Goal: Contribute content: Contribute content

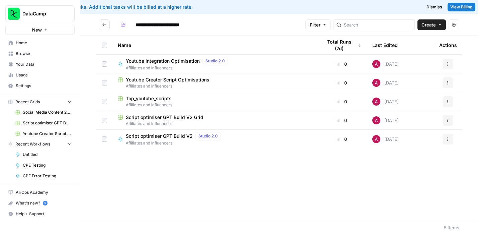
click at [150, 99] on span "Top_youtube_scripts" at bounding box center [149, 98] width 46 height 7
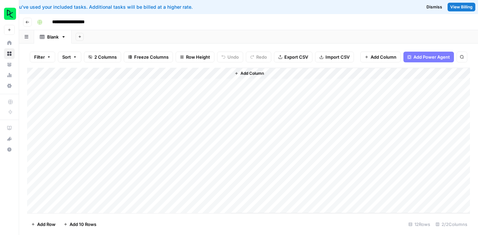
scroll to position [13, 0]
click at [26, 22] on icon "button" at bounding box center [27, 22] width 4 height 4
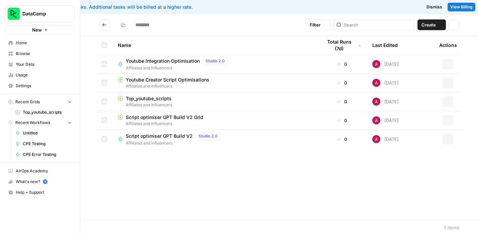
type input "**********"
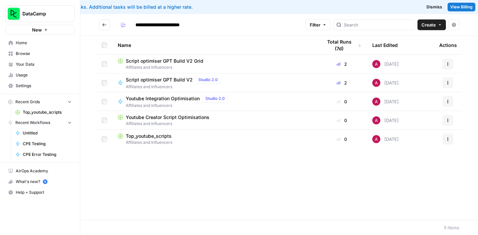
click at [154, 100] on span "Youtube Integration Optimisation" at bounding box center [163, 98] width 74 height 7
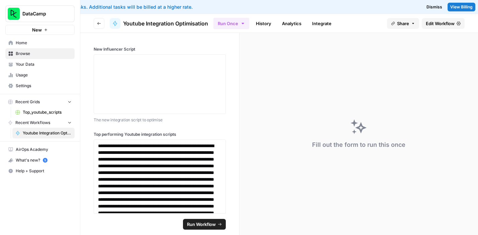
click at [434, 21] on span "Edit Workflow" at bounding box center [440, 23] width 29 height 7
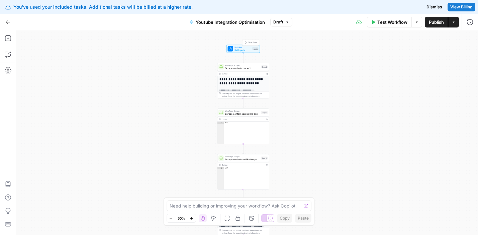
click at [243, 49] on span "Set Inputs" at bounding box center [243, 49] width 17 height 3
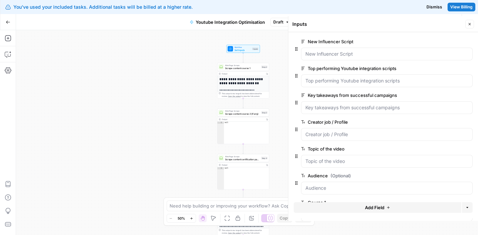
click at [147, 96] on div "**********" at bounding box center [247, 132] width 462 height 204
click at [169, 94] on div "**********" at bounding box center [247, 132] width 462 height 204
click at [278, 55] on div "**********" at bounding box center [247, 132] width 462 height 204
click at [469, 24] on icon "button" at bounding box center [470, 24] width 4 height 4
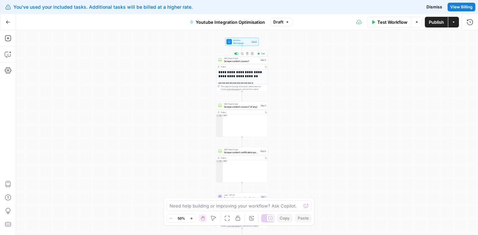
click at [241, 60] on span "Scrape content course 1" at bounding box center [241, 60] width 35 height 3
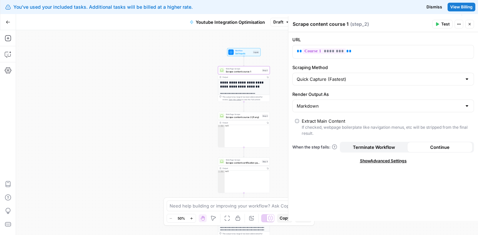
click at [167, 124] on div "**********" at bounding box center [247, 132] width 462 height 204
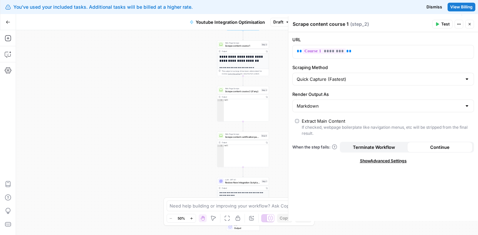
click at [6, 25] on button "Go Back" at bounding box center [8, 22] width 12 height 12
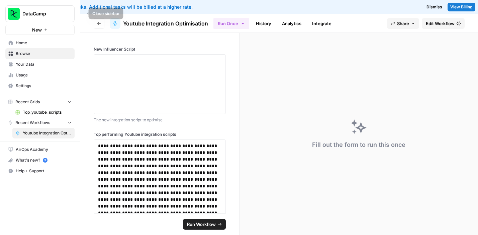
click at [82, 14] on icon "button" at bounding box center [81, 13] width 5 height 5
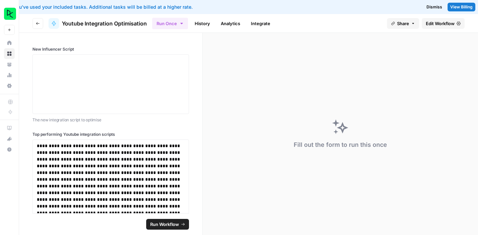
click at [38, 22] on icon "button" at bounding box center [38, 23] width 4 height 4
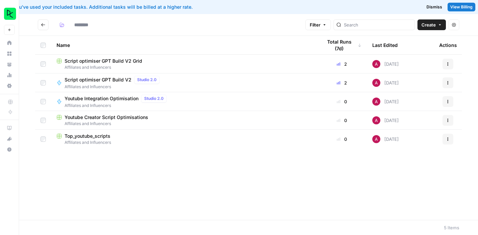
type input "**********"
click at [100, 83] on div "Script optimiser GPT Build V2 Studio 2.0" at bounding box center [114, 80] width 98 height 8
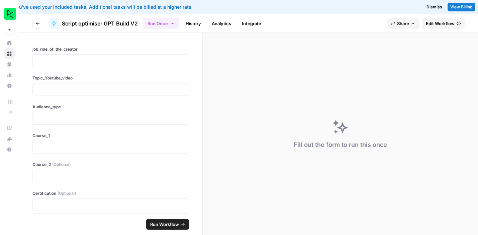
click at [437, 20] on span "Edit Workflow" at bounding box center [440, 23] width 29 height 7
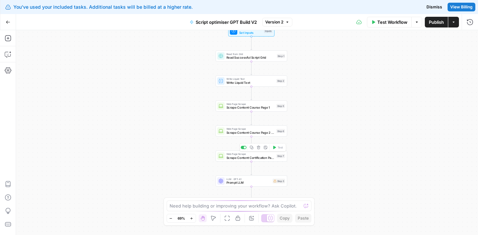
click at [244, 156] on span "Scrape Content Certification Page (If any)" at bounding box center [250, 157] width 48 height 5
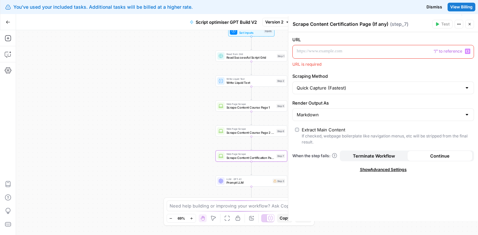
click at [468, 52] on icon "button" at bounding box center [467, 51] width 3 height 3
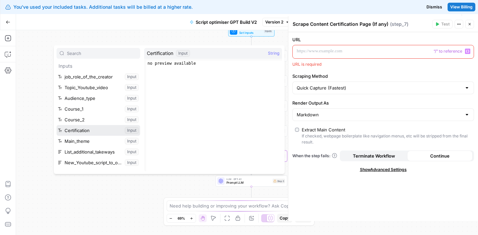
click at [96, 126] on button "Select variable Certification" at bounding box center [99, 130] width 84 height 11
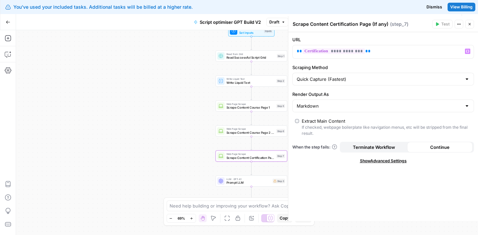
click at [439, 145] on span "Continue" at bounding box center [439, 147] width 19 height 7
click at [470, 23] on icon "button" at bounding box center [470, 24] width 4 height 4
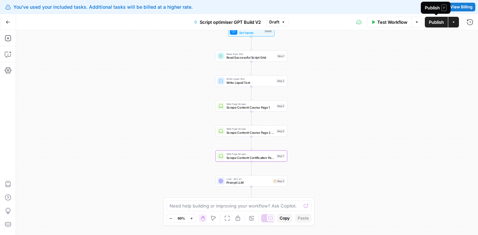
click at [436, 23] on span "Publish" at bounding box center [436, 22] width 15 height 7
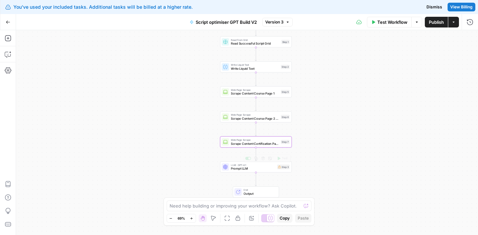
click at [241, 169] on span "Prompt LLM" at bounding box center [253, 168] width 44 height 5
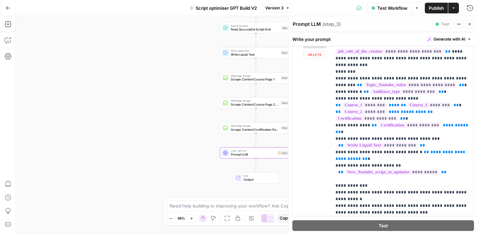
scroll to position [85, 0]
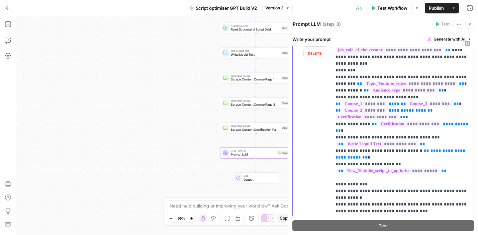
click at [357, 97] on p "**********" at bounding box center [403, 143] width 134 height 207
click at [339, 97] on p "**********" at bounding box center [403, 143] width 134 height 207
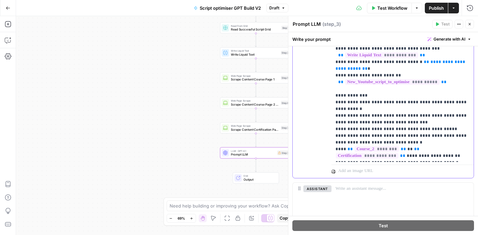
scroll to position [181, 0]
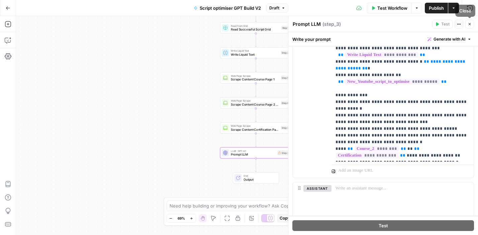
click at [470, 23] on icon "button" at bounding box center [470, 24] width 2 height 2
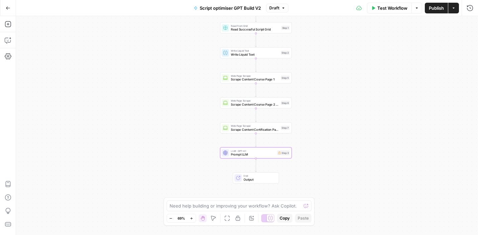
click at [430, 10] on span "Publish" at bounding box center [436, 8] width 15 height 7
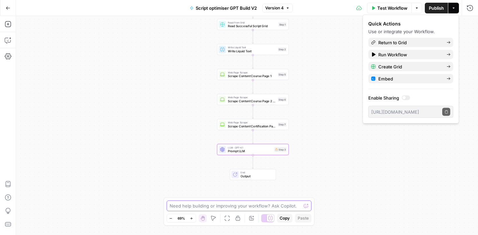
click at [229, 206] on textarea at bounding box center [236, 205] width 132 height 7
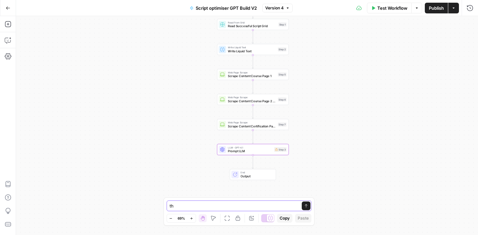
type textarea "t"
type textarea "T"
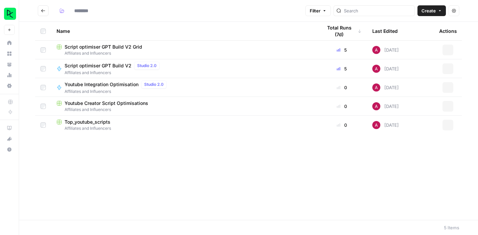
type input "**********"
click at [117, 48] on span "Script optimiser GPT Build V2 Grid" at bounding box center [104, 46] width 78 height 7
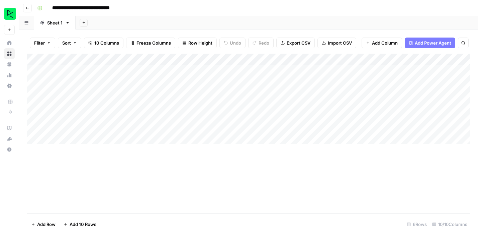
click at [259, 127] on div "Add Column" at bounding box center [248, 99] width 443 height 90
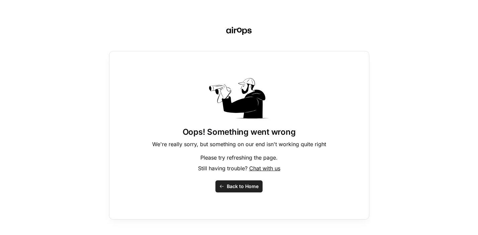
click at [234, 184] on span "Back to Home" at bounding box center [243, 186] width 32 height 7
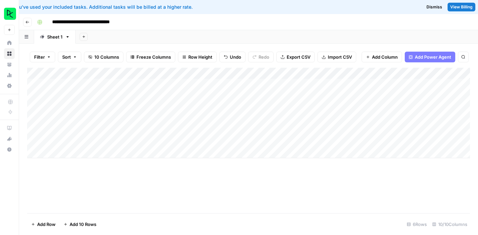
click at [68, 105] on div "Add Column" at bounding box center [248, 113] width 443 height 90
click at [68, 105] on textarea at bounding box center [103, 107] width 107 height 9
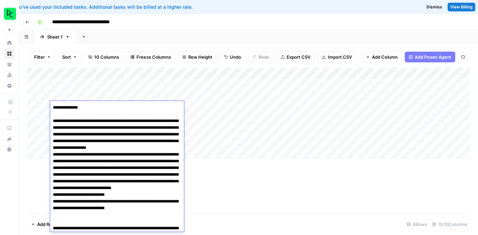
click at [53, 120] on textarea at bounding box center [117, 231] width 134 height 257
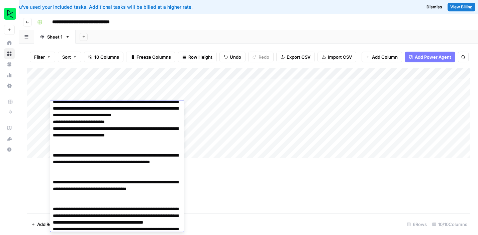
scroll to position [60, 0]
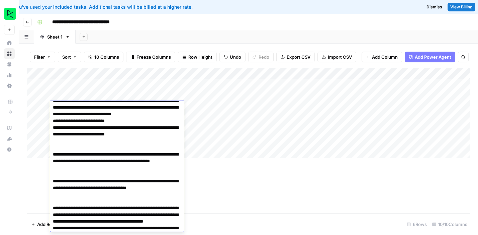
click at [94, 157] on textarea at bounding box center [117, 164] width 134 height 244
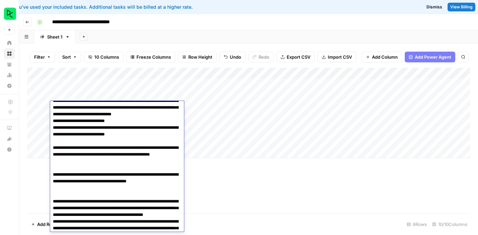
click at [100, 188] on textarea at bounding box center [117, 160] width 134 height 237
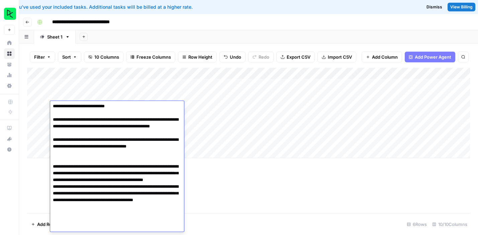
scroll to position [89, 0]
click at [88, 179] on textarea at bounding box center [117, 129] width 134 height 230
type textarea "**********"
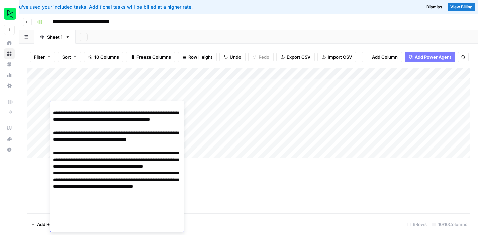
scroll to position [95, 0]
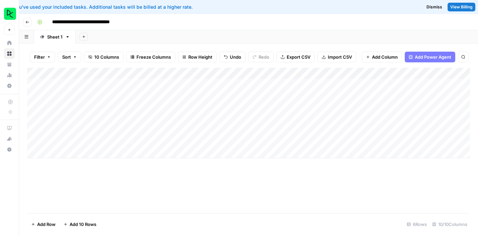
click at [201, 171] on div "Add Column" at bounding box center [248, 140] width 443 height 145
click at [140, 106] on div "Add Column" at bounding box center [248, 113] width 443 height 90
type textarea "*********"
click at [183, 176] on div "Add Column" at bounding box center [248, 140] width 443 height 145
click at [189, 107] on div "Add Column" at bounding box center [248, 113] width 443 height 90
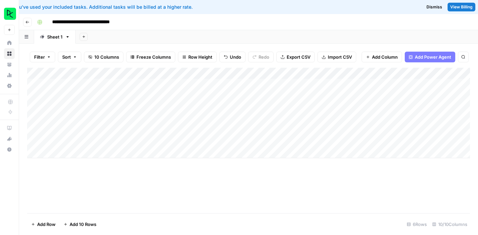
click at [189, 107] on div "Add Column" at bounding box center [248, 113] width 443 height 90
type textarea "**********"
click at [186, 172] on div "Add Column" at bounding box center [248, 140] width 443 height 145
click at [260, 107] on div "Add Column" at bounding box center [248, 113] width 443 height 90
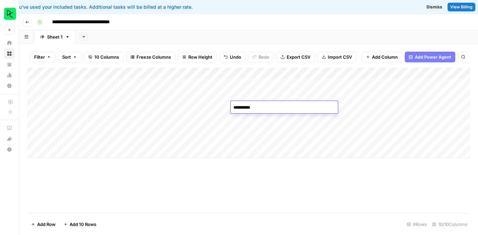
type textarea "**********"
click at [207, 108] on div "Add Column" at bounding box center [248, 113] width 443 height 90
click at [237, 175] on div "Add Column" at bounding box center [248, 140] width 443 height 145
click at [266, 107] on div "Add Column" at bounding box center [248, 113] width 443 height 90
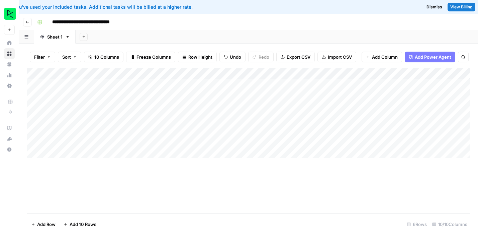
click at [266, 107] on div "Add Column" at bounding box center [248, 113] width 443 height 90
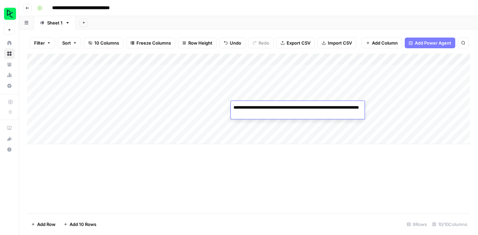
type textarea "**********"
click at [275, 164] on div "Add Column" at bounding box center [248, 133] width 443 height 159
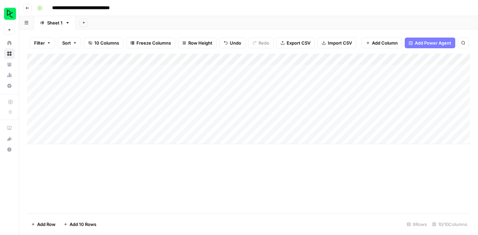
click at [318, 92] on div "Add Column" at bounding box center [248, 99] width 443 height 90
type textarea "**********"
click at [321, 170] on div "Add Column" at bounding box center [248, 133] width 443 height 159
click at [377, 83] on div "Add Column" at bounding box center [248, 99] width 443 height 90
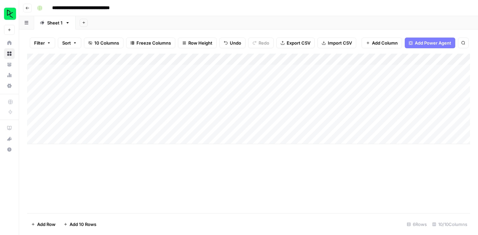
click at [377, 83] on div "Add Column" at bounding box center [248, 99] width 443 height 90
click at [378, 67] on div "Add Column" at bounding box center [248, 99] width 443 height 90
click at [358, 171] on div "Add Column" at bounding box center [248, 133] width 443 height 159
click at [361, 93] on div "Add Column" at bounding box center [248, 99] width 443 height 90
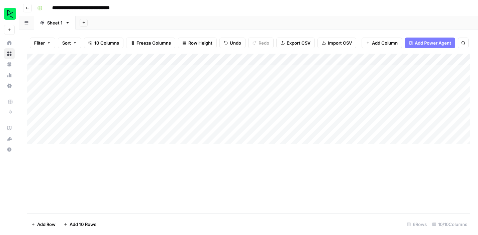
click at [361, 93] on div "Add Column" at bounding box center [248, 99] width 443 height 90
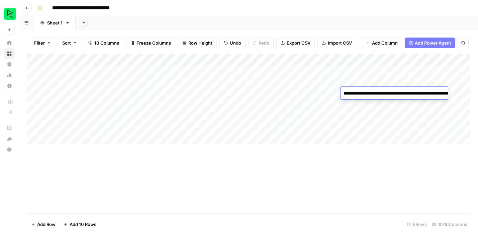
type textarea "**********"
click at [370, 163] on div "Add Column" at bounding box center [248, 133] width 443 height 159
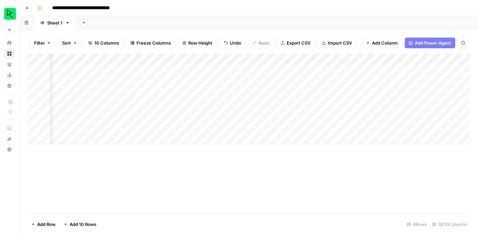
scroll to position [0, 82]
click at [398, 93] on div "Add Column" at bounding box center [248, 99] width 443 height 90
type textarea "**********"
click at [352, 161] on div "Add Column" at bounding box center [248, 133] width 443 height 159
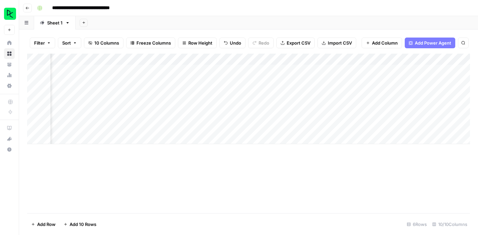
scroll to position [0, 153]
click at [394, 91] on div "Add Column" at bounding box center [248, 99] width 443 height 90
click at [386, 92] on div "Add Column" at bounding box center [248, 99] width 443 height 90
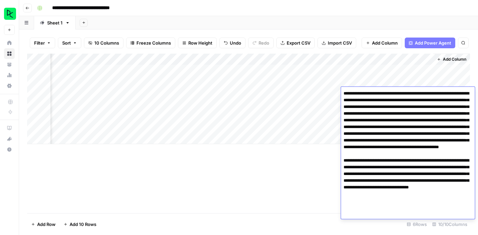
drag, startPoint x: 343, startPoint y: 93, endPoint x: 457, endPoint y: 230, distance: 178.4
click at [457, 230] on body "**********" at bounding box center [239, 117] width 478 height 235
click at [304, 176] on div "Add Column" at bounding box center [248, 133] width 443 height 159
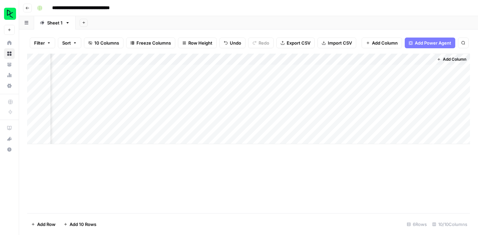
click at [392, 90] on div "Add Column" at bounding box center [248, 99] width 443 height 90
click at [297, 164] on div "Add Column" at bounding box center [248, 133] width 443 height 159
click at [357, 92] on div "Add Column" at bounding box center [248, 99] width 443 height 90
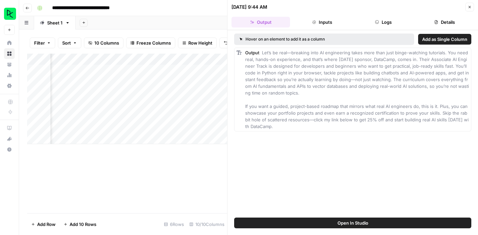
click at [428, 19] on button "Details" at bounding box center [445, 22] width 59 height 11
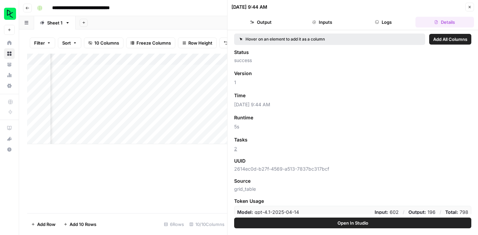
scroll to position [4, 0]
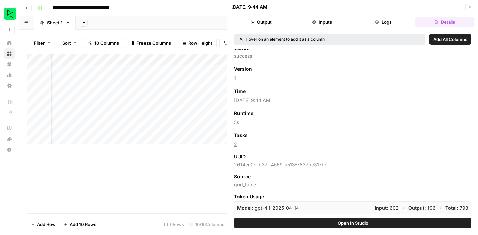
click at [389, 22] on button "Logs" at bounding box center [383, 22] width 59 height 11
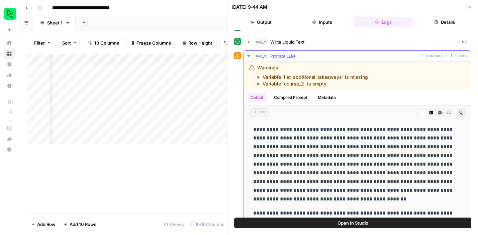
scroll to position [0, 0]
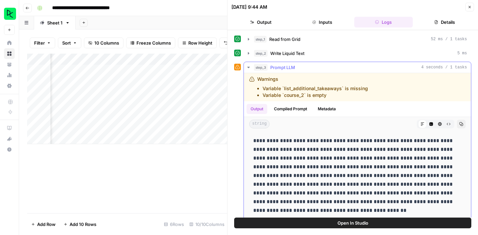
click at [282, 67] on span "Prompt LLM" at bounding box center [282, 67] width 25 height 7
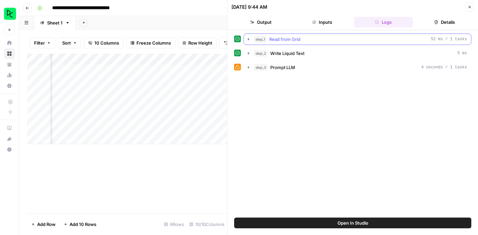
click at [249, 39] on icon "button" at bounding box center [248, 39] width 1 height 2
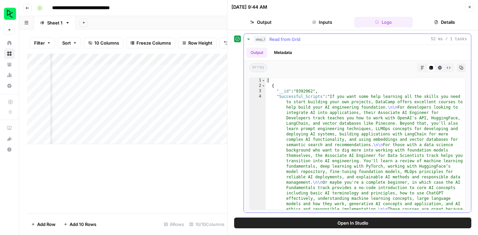
click at [249, 39] on icon "button" at bounding box center [248, 38] width 2 height 1
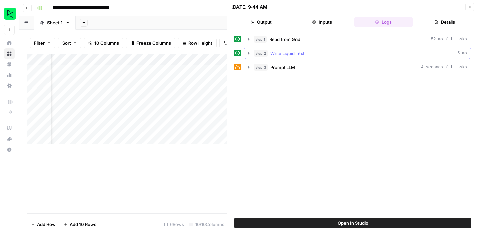
click at [248, 54] on icon "button" at bounding box center [248, 53] width 1 height 2
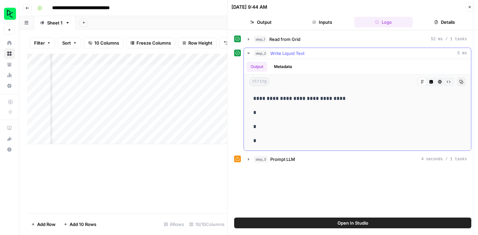
click at [249, 53] on icon "button" at bounding box center [248, 53] width 2 height 1
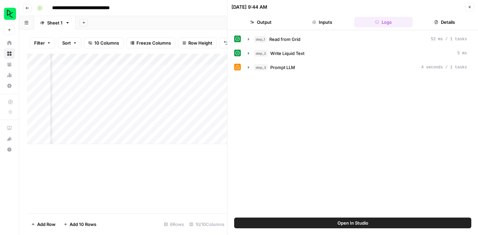
click at [440, 21] on button "Details" at bounding box center [445, 22] width 59 height 11
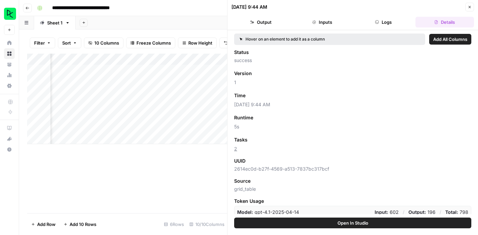
click at [470, 8] on icon "button" at bounding box center [470, 7] width 4 height 4
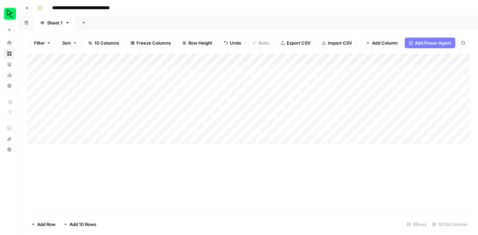
click at [28, 7] on icon "button" at bounding box center [27, 8] width 4 height 4
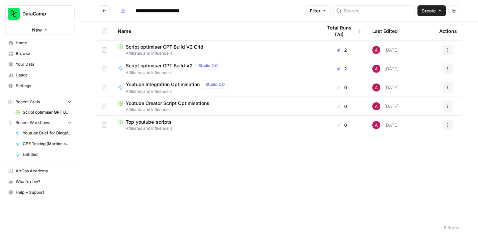
click at [162, 105] on span "Youtube Creator Script Optimisations" at bounding box center [168, 103] width 84 height 7
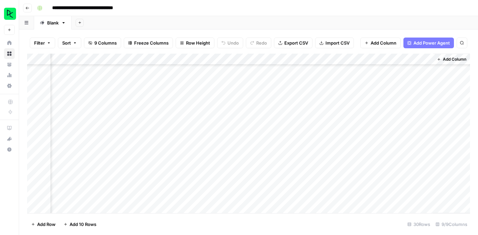
scroll to position [204, 184]
click at [358, 184] on div "Add Column" at bounding box center [248, 133] width 443 height 159
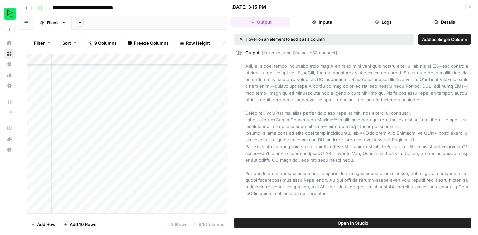
click at [381, 22] on button "Logs" at bounding box center [383, 22] width 59 height 11
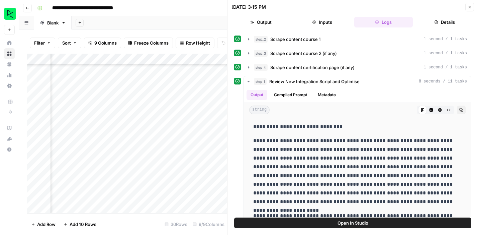
click at [470, 7] on icon "button" at bounding box center [470, 7] width 2 height 2
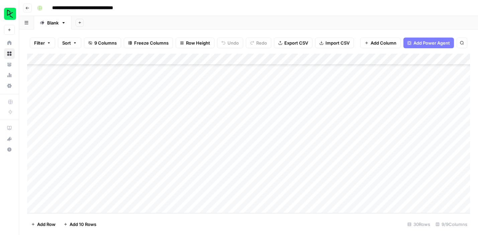
scroll to position [204, 0]
click at [28, 8] on icon "button" at bounding box center [27, 8] width 4 height 4
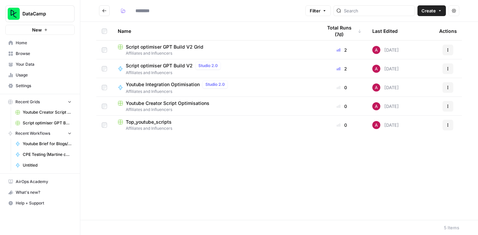
type input "**********"
click at [155, 67] on span "Script optimiser GPT Build V2" at bounding box center [159, 65] width 67 height 7
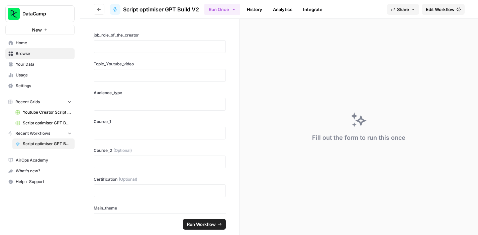
click at [438, 8] on span "Edit Workflow" at bounding box center [440, 9] width 29 height 7
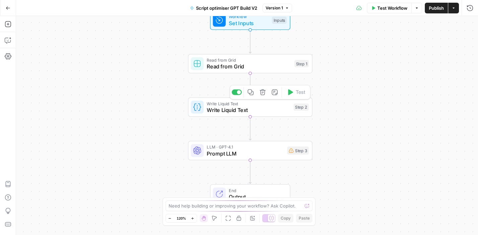
click at [227, 109] on span "Write Liquid Text" at bounding box center [249, 110] width 84 height 8
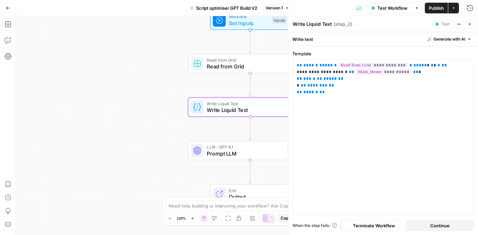
click at [159, 110] on div "Workflow Set Inputs Inputs Read from Grid Read from Grid Step 1 Write Liquid Te…" at bounding box center [247, 125] width 462 height 218
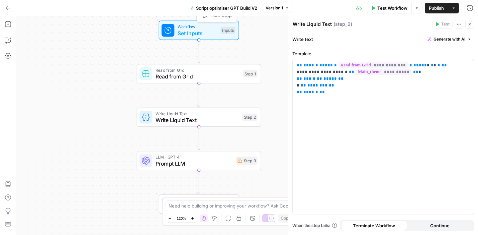
click at [196, 29] on span "Workflow" at bounding box center [198, 26] width 40 height 6
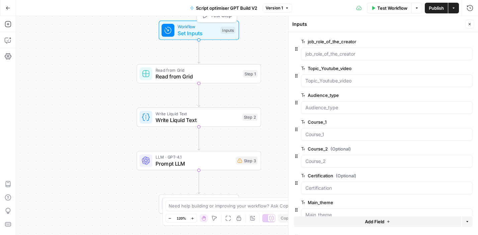
click at [127, 49] on div "Workflow Set Inputs Inputs Test Step Read from Grid Read from Grid Step 1 Write…" at bounding box center [247, 125] width 462 height 218
click at [180, 72] on span "Read from Grid" at bounding box center [198, 70] width 84 height 6
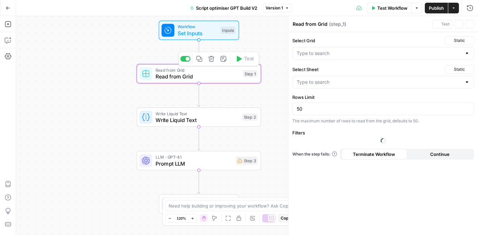
type input "Top_youtube_scripts"
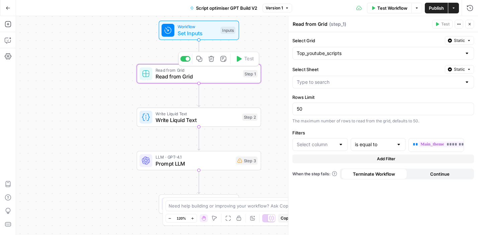
type input "Blank"
type input "Theme"
click at [113, 103] on div "Workflow Set Inputs Inputs Read from Grid Read from Grid Step 1 Write Liquid Te…" at bounding box center [247, 125] width 462 height 218
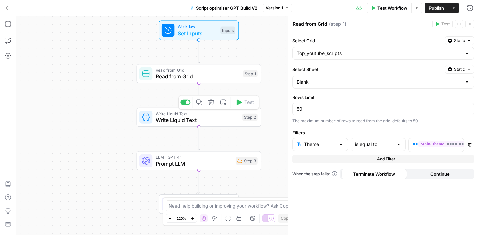
click at [173, 118] on span "Write Liquid Text" at bounding box center [198, 120] width 84 height 8
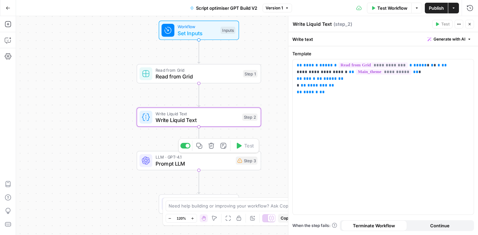
click at [180, 161] on span "Prompt LLM" at bounding box center [194, 163] width 77 height 8
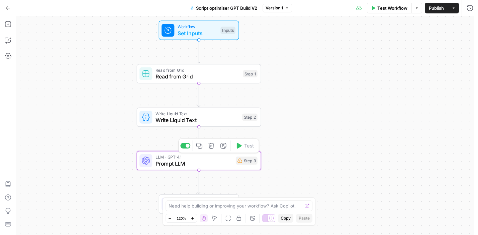
type textarea "Prompt LLM"
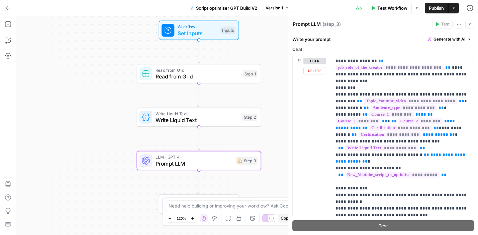
scroll to position [69, 0]
click at [101, 149] on div "Workflow Set Inputs Inputs Read from Grid Read from Grid Step 1 Write Liquid Te…" at bounding box center [247, 125] width 462 height 218
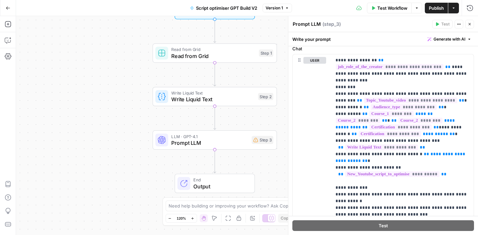
click at [469, 25] on icon "button" at bounding box center [470, 24] width 4 height 4
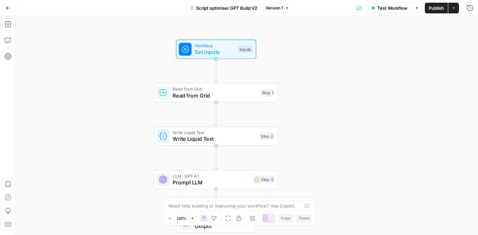
click at [202, 96] on span "Read from Grid" at bounding box center [215, 95] width 84 height 8
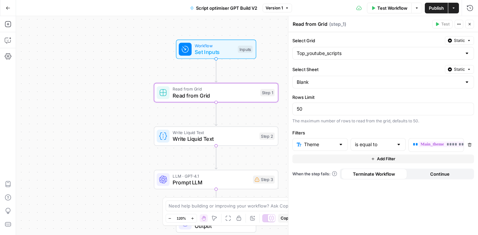
click at [132, 101] on div "Workflow Set Inputs Inputs Read from Grid Read from Grid Step 1 Write Liquid Te…" at bounding box center [247, 125] width 462 height 218
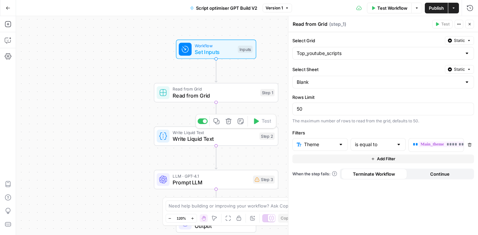
click at [195, 136] on span "Write Liquid Text" at bounding box center [215, 138] width 84 height 8
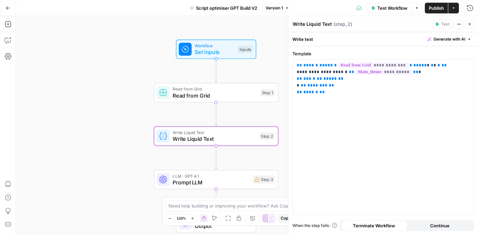
click at [126, 107] on div "Workflow Set Inputs Inputs Read from Grid Read from Grid Step 1 Write Liquid Te…" at bounding box center [247, 125] width 462 height 218
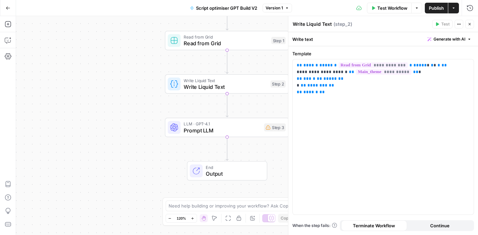
click at [227, 102] on icon "Edge from step_2 to step_3" at bounding box center [227, 104] width 2 height 23
click at [470, 25] on icon "button" at bounding box center [470, 24] width 4 height 4
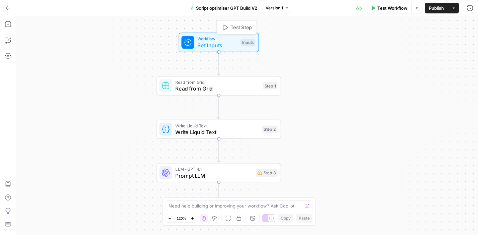
drag, startPoint x: 218, startPoint y: 59, endPoint x: 217, endPoint y: 37, distance: 22.4
click at [217, 36] on span "Workflow" at bounding box center [217, 38] width 40 height 6
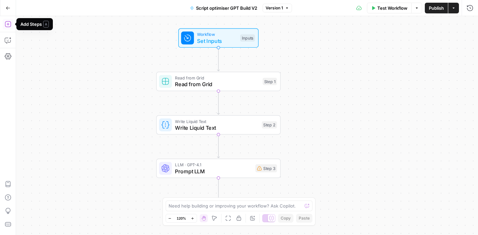
click at [9, 25] on icon "button" at bounding box center [8, 24] width 7 height 7
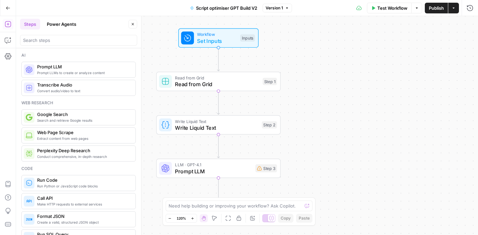
click at [51, 135] on span "Web Page Scrape" at bounding box center [83, 132] width 93 height 7
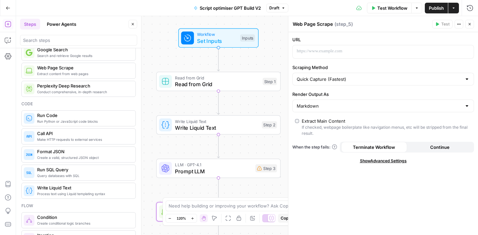
scroll to position [64, 0]
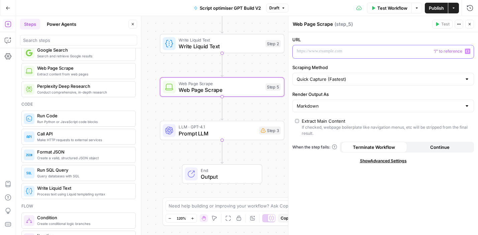
click at [334, 53] on p at bounding box center [378, 51] width 162 height 7
click at [467, 51] on icon "button" at bounding box center [467, 51] width 3 height 3
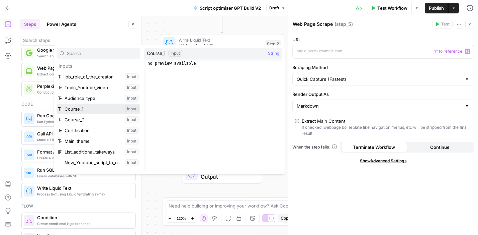
click at [85, 108] on button "Select variable Course_1" at bounding box center [99, 108] width 84 height 11
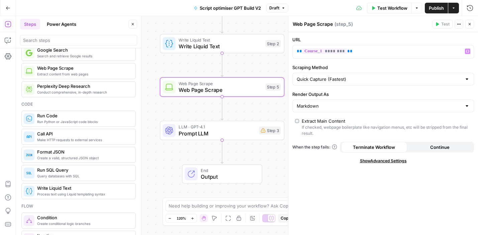
click at [374, 146] on span "Terminate Workflow" at bounding box center [374, 147] width 42 height 7
click at [469, 26] on button "Close" at bounding box center [469, 24] width 9 height 9
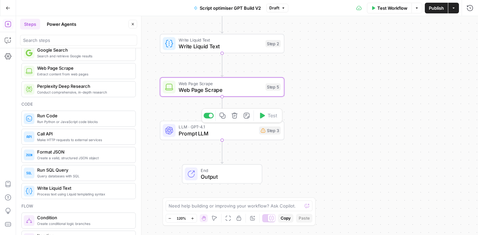
click at [205, 132] on span "Prompt LLM" at bounding box center [217, 133] width 77 height 8
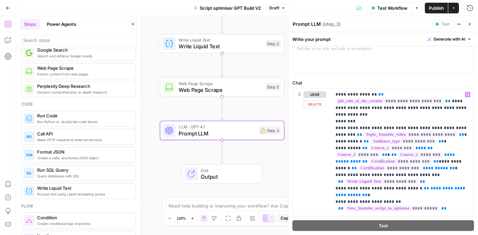
scroll to position [37, 0]
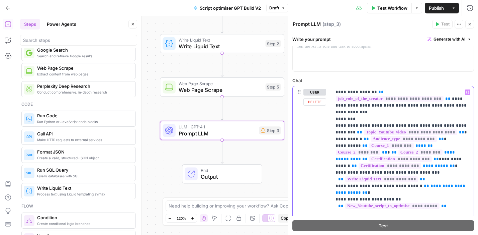
click at [358, 146] on p "**********" at bounding box center [403, 189] width 134 height 201
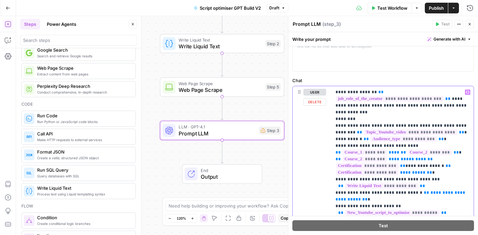
click at [457, 152] on p "**********" at bounding box center [403, 192] width 134 height 207
click at [404, 166] on p "**********" at bounding box center [403, 192] width 134 height 207
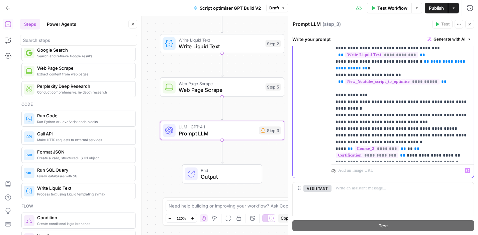
scroll to position [176, 0]
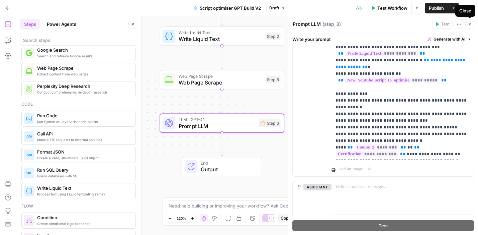
click at [470, 24] on icon "button" at bounding box center [470, 24] width 2 height 2
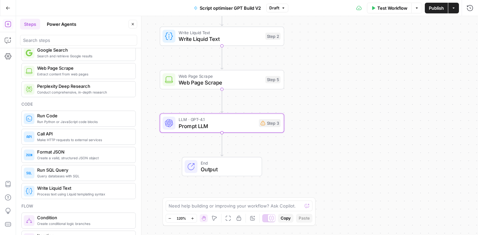
click at [68, 73] on span "Extract content from web pages" at bounding box center [83, 73] width 93 height 5
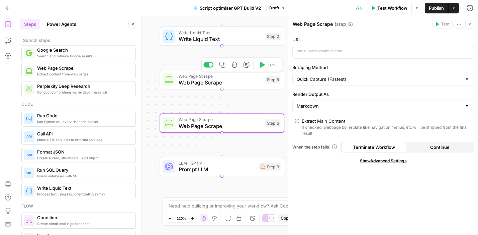
click at [213, 80] on span "Web Page Scrape" at bounding box center [221, 82] width 84 height 8
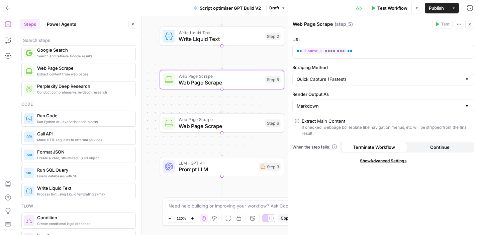
click at [209, 126] on span "Web Page Scrape" at bounding box center [221, 126] width 84 height 8
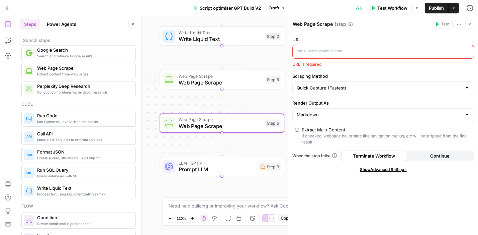
click at [311, 55] on div at bounding box center [378, 51] width 170 height 13
click at [466, 51] on icon "button" at bounding box center [467, 51] width 3 height 3
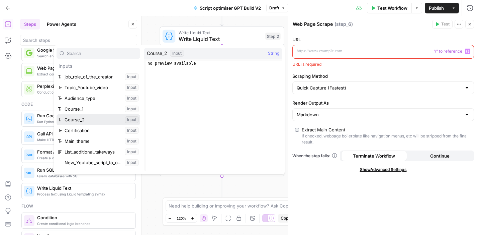
click at [90, 118] on button "Select variable Course_2" at bounding box center [99, 119] width 84 height 11
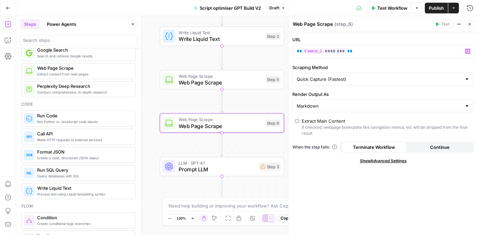
click at [435, 147] on span "Continue" at bounding box center [439, 147] width 19 height 7
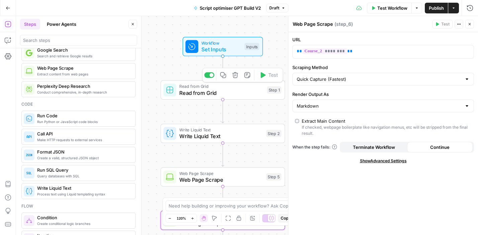
click at [204, 94] on span "Read from Grid" at bounding box center [221, 93] width 84 height 8
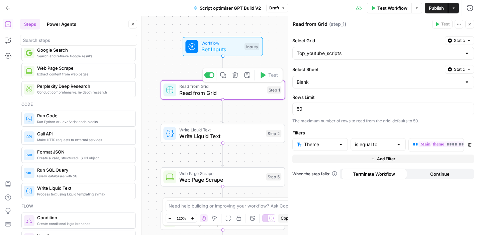
click at [224, 94] on span "Read from Grid" at bounding box center [221, 93] width 84 height 8
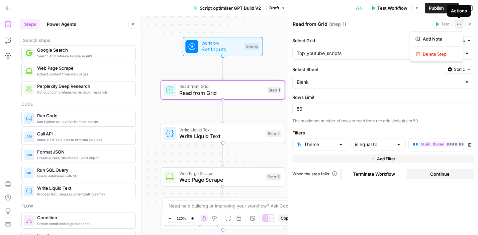
click at [459, 25] on icon "button" at bounding box center [459, 24] width 4 height 4
click at [356, 23] on div "Read from Grid Read from Grid ( step_1 )" at bounding box center [361, 23] width 138 height 7
click at [317, 23] on textarea "Read from Grid" at bounding box center [310, 24] width 35 height 7
click at [307, 23] on textarea "Read from Grid" at bounding box center [310, 24] width 35 height 7
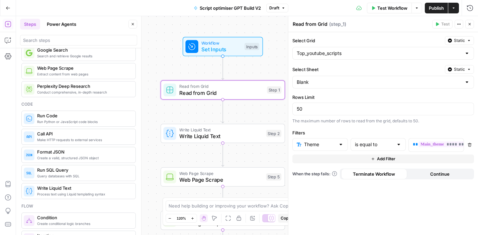
click at [307, 23] on textarea "Read from Grid" at bounding box center [310, 24] width 35 height 7
type textarea "Read Successful Script Grid"
click at [276, 56] on div "Workflow Set Inputs Inputs Read from Grid Read Successful Script Grid Step 1 Wr…" at bounding box center [247, 125] width 462 height 218
click at [470, 23] on icon "button" at bounding box center [470, 24] width 4 height 4
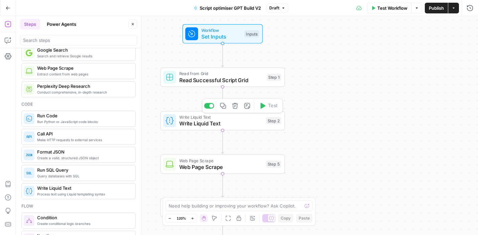
click at [206, 123] on span "Write Liquid Text" at bounding box center [221, 123] width 84 height 8
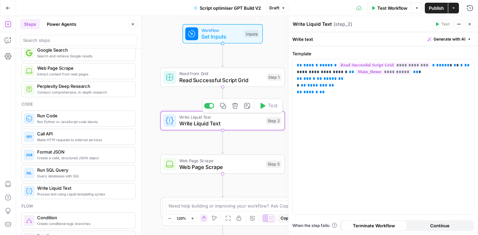
click at [211, 124] on span "Write Liquid Text" at bounding box center [221, 123] width 84 height 8
click at [206, 123] on span "Write Liquid Text" at bounding box center [221, 123] width 84 height 8
click at [318, 22] on textarea "Write Liquid Text" at bounding box center [312, 24] width 39 height 7
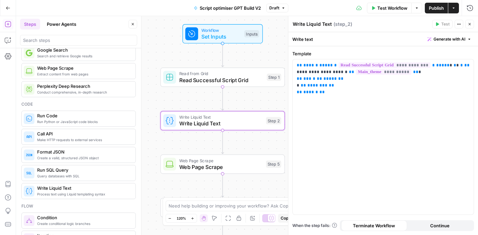
click at [318, 22] on textarea "Write Liquid Text" at bounding box center [312, 24] width 39 height 7
click at [469, 25] on icon "button" at bounding box center [470, 24] width 4 height 4
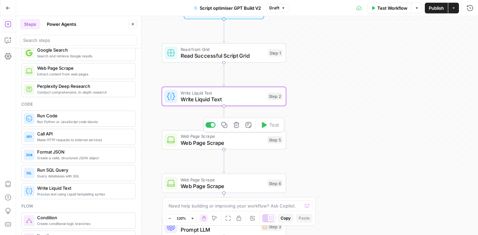
click at [198, 144] on span "Web Page Scrape" at bounding box center [223, 143] width 84 height 8
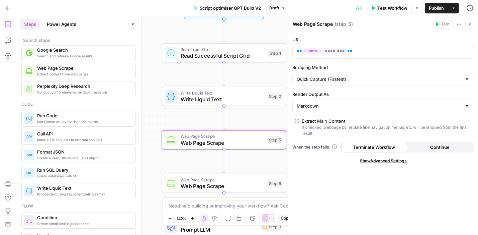
click at [312, 24] on textarea "Web Page Scrape" at bounding box center [313, 24] width 40 height 7
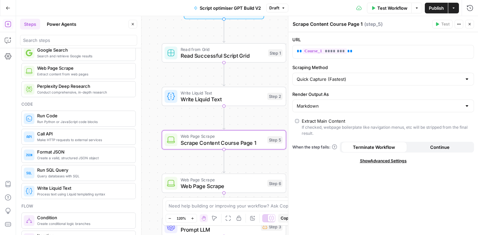
type textarea "Scrape Content Course Page 1"
click at [469, 24] on icon "button" at bounding box center [470, 24] width 4 height 4
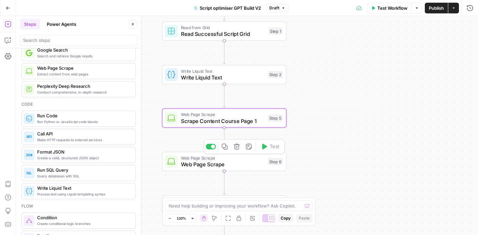
click at [197, 166] on span "Web Page Scrape" at bounding box center [223, 164] width 84 height 8
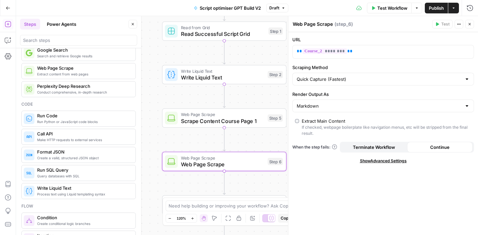
click at [318, 26] on textarea "Web Page Scrape" at bounding box center [313, 24] width 40 height 7
type textarea "Scrape Content Course Page 2 (If any)"
click at [471, 22] on icon "button" at bounding box center [470, 24] width 4 height 4
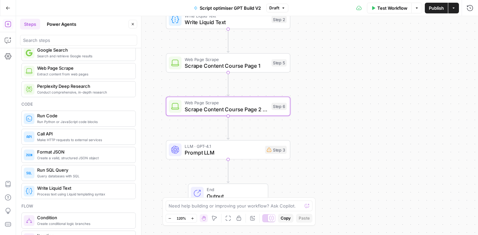
click at [64, 72] on span "Extract content from web pages" at bounding box center [83, 73] width 93 height 5
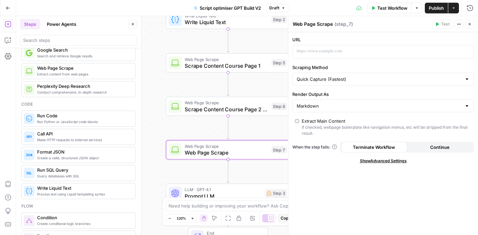
click at [208, 153] on span "Web Page Scrape" at bounding box center [227, 152] width 84 height 8
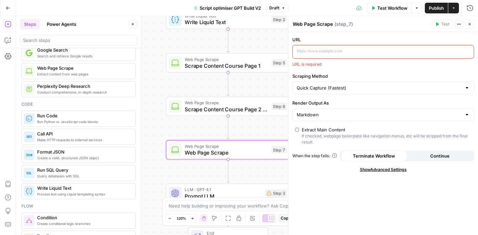
click at [314, 24] on textarea "Web Page Scrape" at bounding box center [313, 24] width 40 height 7
type textarea "D"
type textarea "Scrape Content Certification Page (If any)"
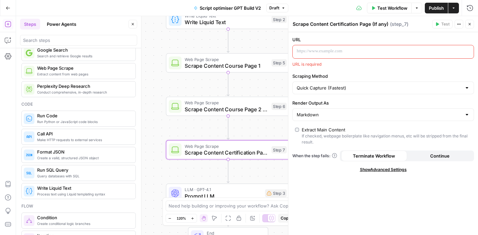
click at [423, 156] on button "Continue" at bounding box center [440, 155] width 66 height 11
click at [469, 24] on icon "button" at bounding box center [470, 24] width 4 height 4
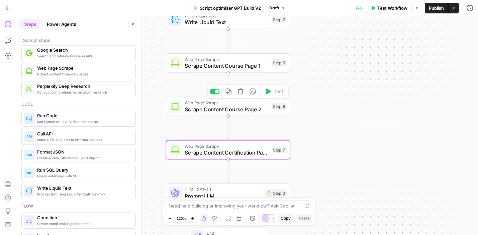
click at [233, 104] on span "Web Page Scrape" at bounding box center [227, 102] width 84 height 6
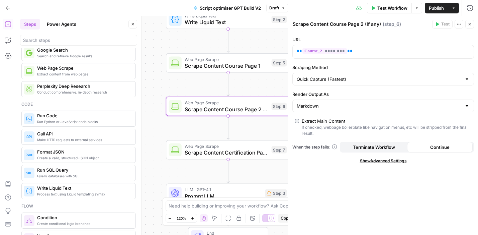
click at [437, 147] on span "Continue" at bounding box center [439, 147] width 19 height 7
click at [469, 24] on icon "button" at bounding box center [470, 24] width 4 height 4
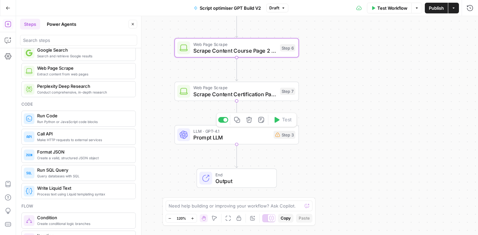
click at [211, 138] on span "Prompt LLM" at bounding box center [231, 137] width 77 height 8
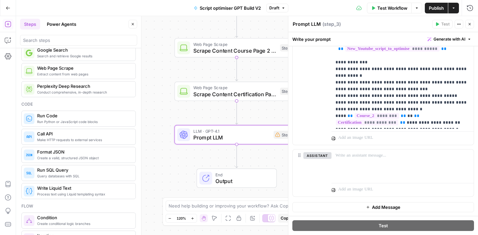
scroll to position [207, 0]
click at [380, 164] on div at bounding box center [403, 164] width 142 height 31
click at [470, 23] on icon "button" at bounding box center [470, 24] width 2 height 2
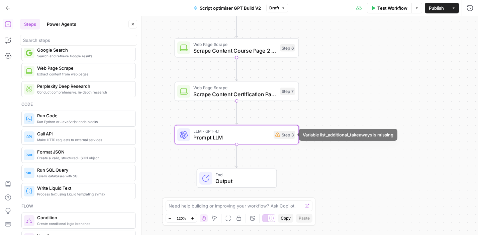
click at [266, 137] on span "Prompt LLM" at bounding box center [231, 137] width 77 height 8
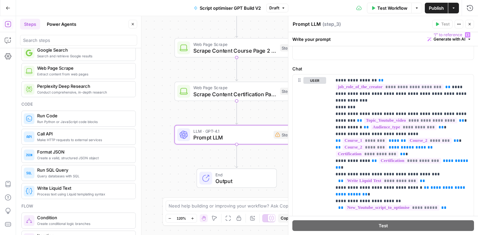
scroll to position [57, 0]
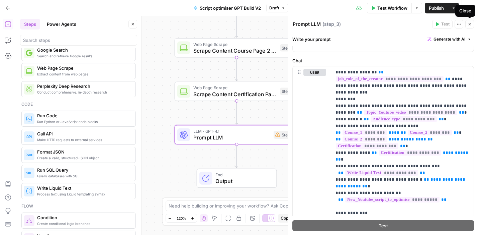
click at [467, 25] on button "Close" at bounding box center [469, 24] width 9 height 9
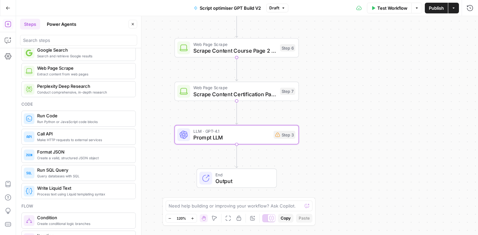
click at [435, 12] on button "Publish" at bounding box center [436, 8] width 23 height 11
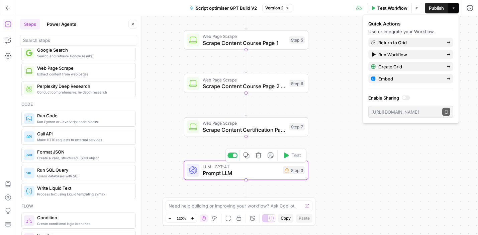
click at [253, 174] on span "Prompt LLM" at bounding box center [241, 173] width 77 height 8
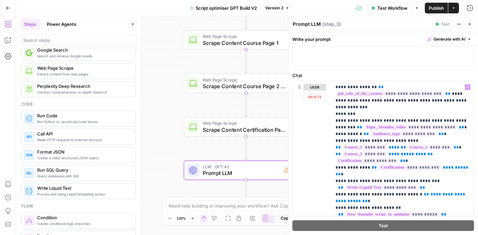
scroll to position [53, 0]
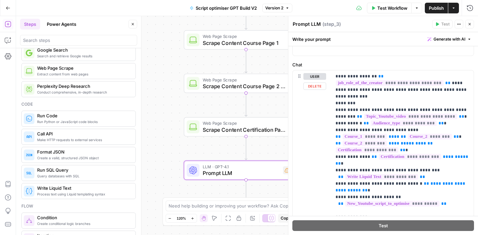
click at [159, 120] on div "Workflow Set Inputs Inputs Read from Grid Read Successful Script Grid Step 1 Wr…" at bounding box center [247, 125] width 462 height 218
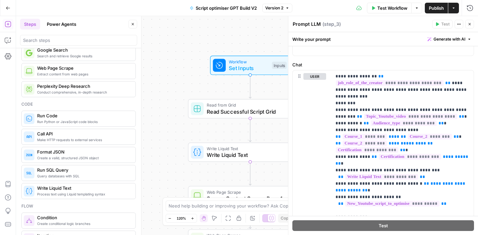
click at [472, 21] on button "Close" at bounding box center [469, 24] width 9 height 9
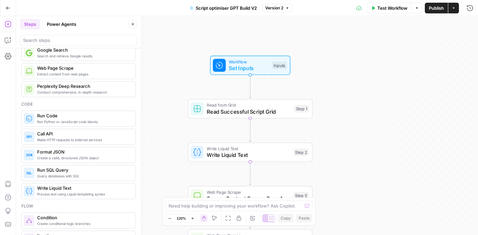
click at [251, 65] on span "Set Inputs" at bounding box center [249, 68] width 40 height 8
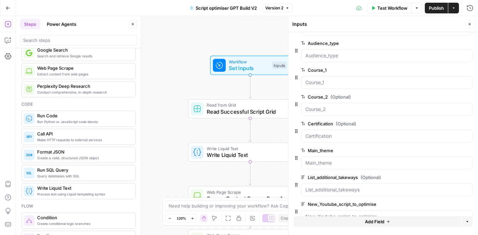
scroll to position [68, 0]
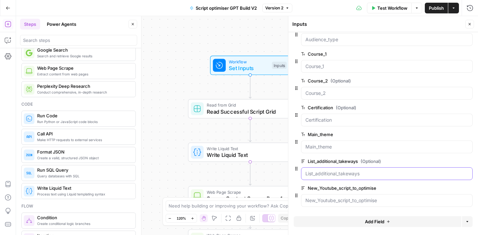
click at [371, 174] on input "List_additional_takeways (Optional)" at bounding box center [386, 173] width 163 height 7
click at [445, 160] on span "edit field" at bounding box center [447, 160] width 15 height 5
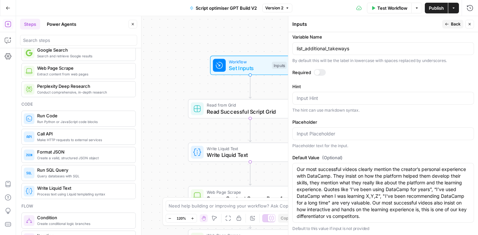
scroll to position [177, 0]
click at [471, 24] on icon "button" at bounding box center [470, 24] width 4 height 4
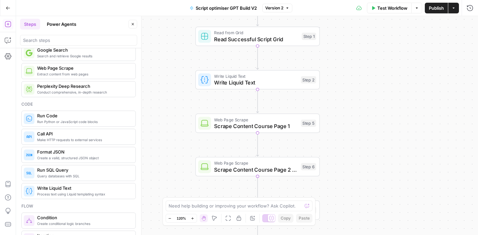
click at [7, 8] on icon "button" at bounding box center [8, 8] width 5 height 5
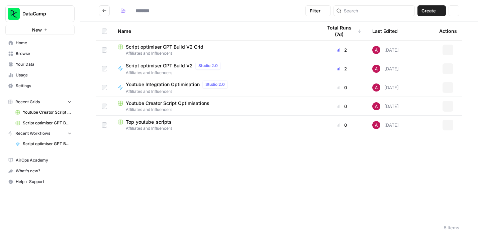
type input "**********"
click at [169, 49] on span "Script optimiser GPT Build V2 Grid" at bounding box center [165, 46] width 78 height 7
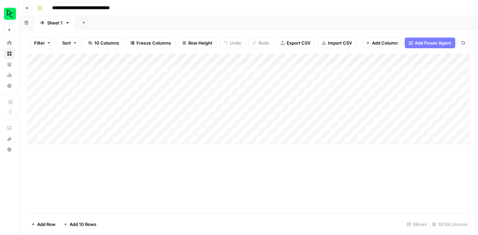
click at [74, 93] on div "Add Column" at bounding box center [248, 99] width 443 height 90
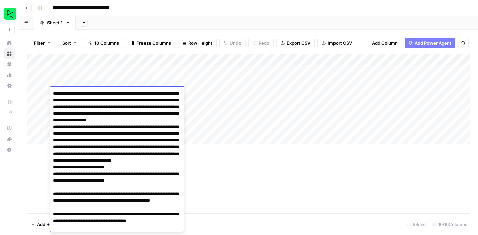
scroll to position [81, 0]
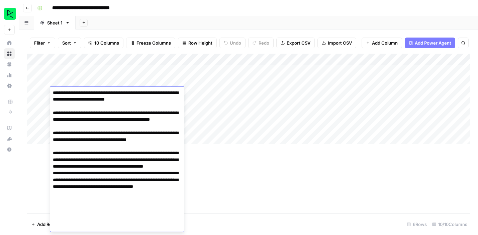
click at [79, 103] on textarea at bounding box center [117, 119] width 134 height 223
click at [279, 213] on footer "Add Row Add 10 Rows 6 Rows 10/10 Columns" at bounding box center [248, 224] width 443 height 22
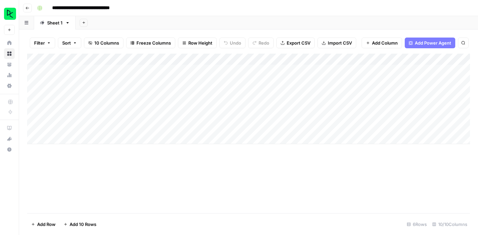
click at [78, 106] on div "Add Column" at bounding box center [248, 99] width 443 height 90
type textarea "**********"
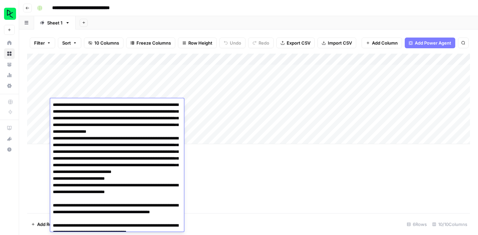
scroll to position [90, 0]
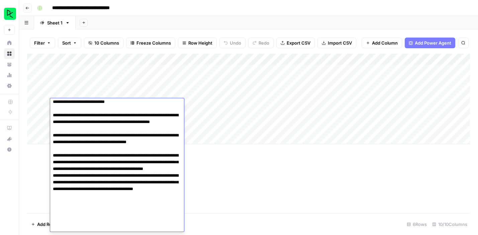
click at [285, 190] on div "Add Column" at bounding box center [248, 133] width 443 height 159
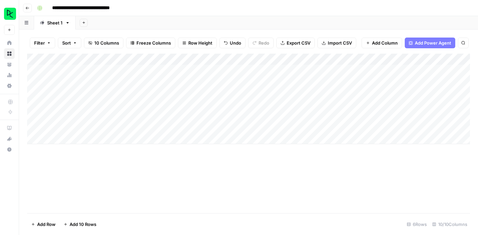
click at [137, 92] on div "Add Column" at bounding box center [248, 99] width 443 height 90
click at [137, 92] on textarea "*********" at bounding box center [163, 93] width 107 height 9
click at [187, 171] on div "Add Column" at bounding box center [248, 133] width 443 height 159
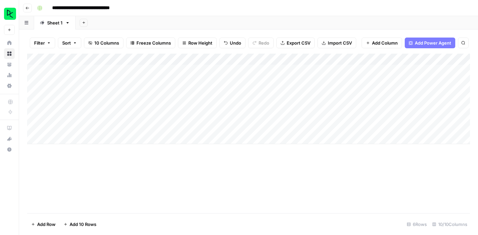
click at [132, 105] on div "Add Column" at bounding box center [248, 99] width 443 height 90
type textarea "*********"
click at [200, 174] on div "Add Column" at bounding box center [248, 133] width 443 height 159
click at [199, 95] on div "Add Column" at bounding box center [248, 99] width 443 height 90
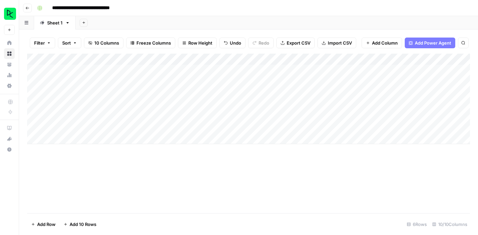
click at [199, 95] on div "Add Column" at bounding box center [248, 99] width 443 height 90
click at [201, 92] on textarea "**********" at bounding box center [225, 93] width 109 height 9
click at [223, 159] on div "Add Column" at bounding box center [248, 133] width 443 height 159
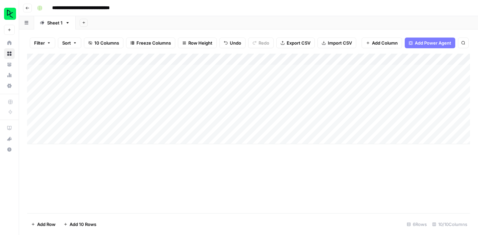
click at [202, 107] on div "Add Column" at bounding box center [248, 99] width 443 height 90
type textarea "**********"
click at [233, 158] on div "Add Column" at bounding box center [248, 133] width 443 height 159
click at [261, 93] on div "Add Column" at bounding box center [248, 99] width 443 height 90
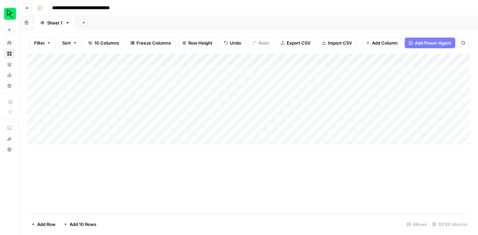
click at [261, 93] on div "Add Column" at bounding box center [248, 99] width 443 height 90
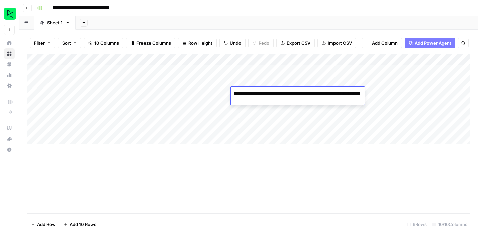
click at [261, 93] on textarea "**********" at bounding box center [298, 97] width 134 height 16
click at [259, 170] on div "Add Column" at bounding box center [248, 133] width 443 height 159
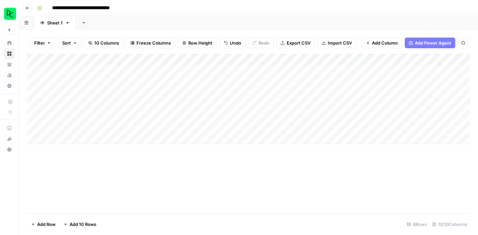
click at [260, 105] on div "Add Column" at bounding box center [248, 99] width 443 height 90
type textarea "**********"
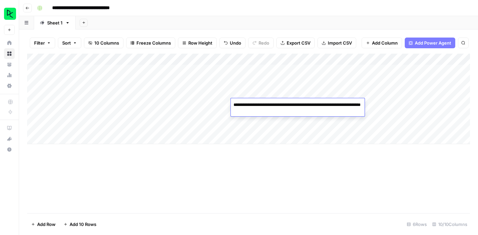
click at [286, 175] on div "Add Column" at bounding box center [248, 133] width 443 height 159
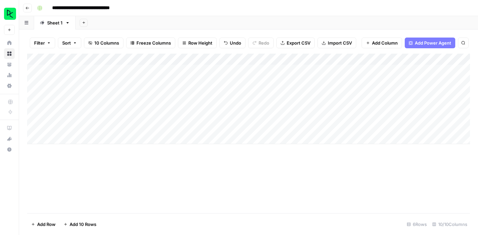
click at [310, 97] on div "Add Column" at bounding box center [248, 99] width 443 height 90
click at [314, 91] on textarea "**********" at bounding box center [344, 93] width 107 height 9
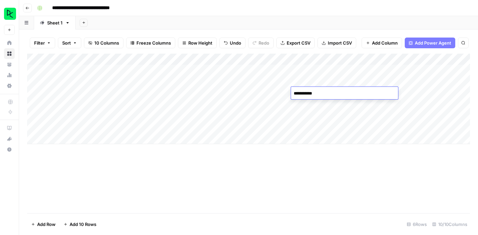
click at [332, 157] on div "Add Column" at bounding box center [248, 133] width 443 height 159
click at [319, 105] on div "Add Column" at bounding box center [248, 99] width 443 height 90
type textarea "**********"
click at [335, 174] on div "Add Column" at bounding box center [248, 133] width 443 height 159
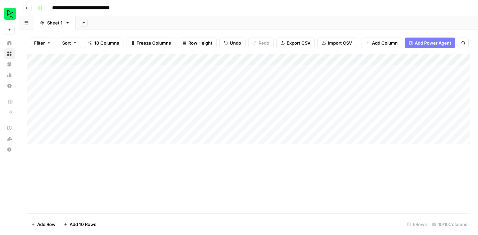
click at [377, 92] on div "Add Column" at bounding box center [248, 99] width 443 height 90
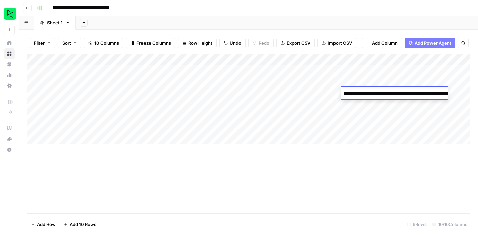
click at [377, 92] on textarea "**********" at bounding box center [408, 97] width 134 height 16
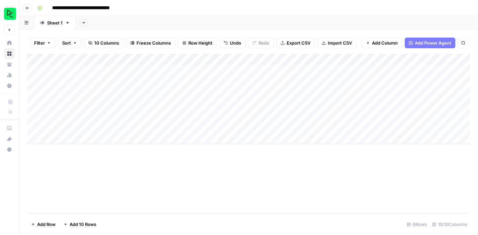
click at [374, 180] on div "Add Column" at bounding box center [248, 133] width 443 height 159
click at [374, 105] on div "Add Column" at bounding box center [248, 99] width 443 height 90
type textarea "**********"
click at [384, 180] on div "Add Column" at bounding box center [248, 133] width 443 height 159
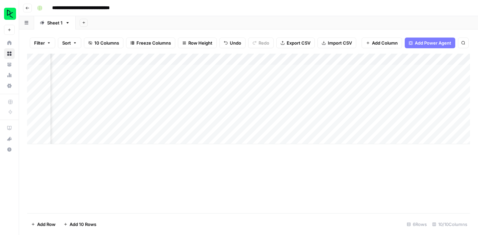
scroll to position [0, 156]
click at [346, 89] on div "Add Column" at bounding box center [248, 99] width 443 height 90
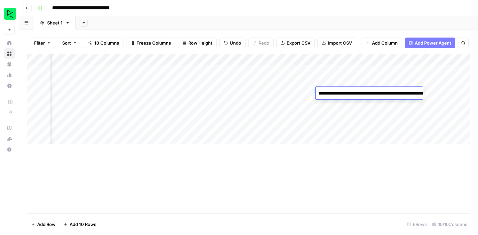
click at [346, 89] on textarea "**********" at bounding box center [383, 97] width 134 height 16
click at [331, 185] on div "Add Column" at bounding box center [248, 133] width 443 height 159
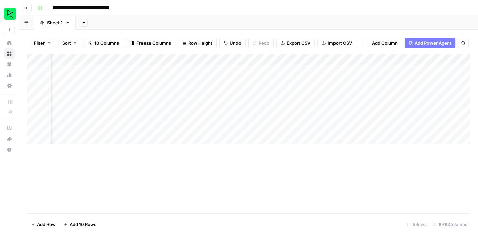
click at [338, 104] on div "Add Column" at bounding box center [248, 99] width 443 height 90
type textarea "**********"
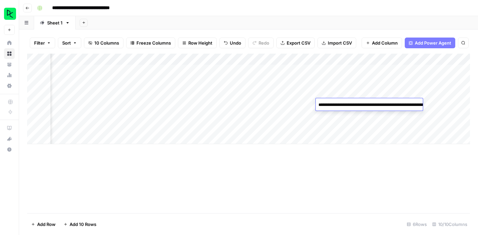
click at [346, 176] on div "Add Column" at bounding box center [248, 133] width 443 height 159
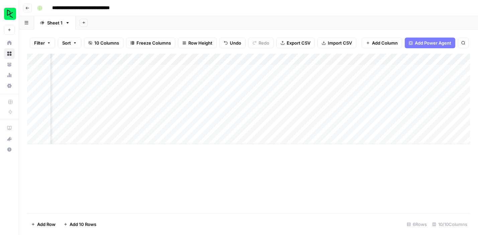
click at [389, 103] on div "Add Column" at bounding box center [248, 99] width 443 height 90
click at [358, 103] on div "Add Column" at bounding box center [248, 99] width 443 height 90
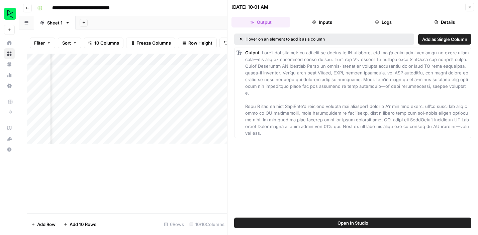
click at [323, 19] on button "Inputs" at bounding box center [322, 22] width 59 height 11
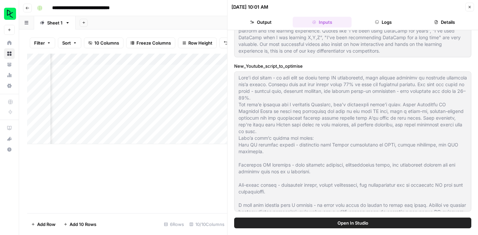
scroll to position [20, 0]
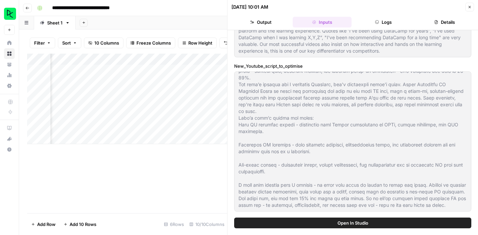
click at [380, 23] on button "Logs" at bounding box center [383, 22] width 59 height 11
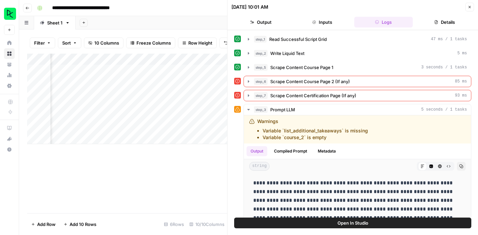
click at [237, 95] on icon at bounding box center [238, 95] width 4 height 4
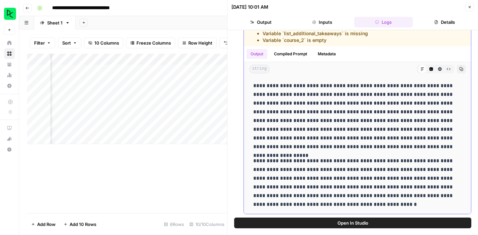
scroll to position [0, 0]
click at [438, 23] on icon "button" at bounding box center [436, 22] width 4 height 4
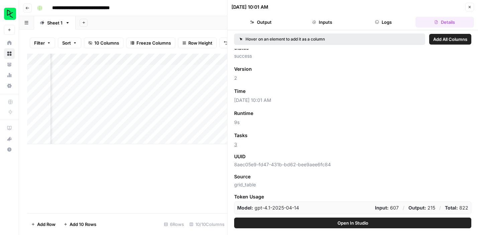
scroll to position [0, 0]
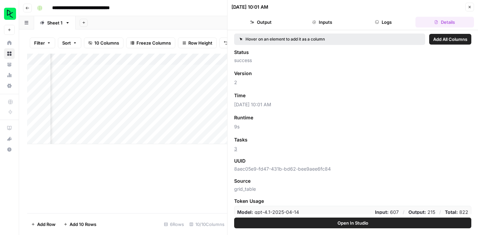
click at [197, 164] on div "Add Column" at bounding box center [127, 133] width 200 height 159
click at [470, 8] on icon "button" at bounding box center [470, 7] width 4 height 4
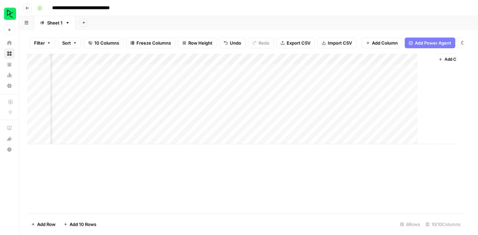
scroll to position [0, 212]
click at [298, 105] on div "Add Column" at bounding box center [248, 99] width 443 height 90
click at [308, 175] on div "Add Column" at bounding box center [248, 133] width 443 height 159
click at [76, 105] on div "Add Column" at bounding box center [248, 99] width 443 height 90
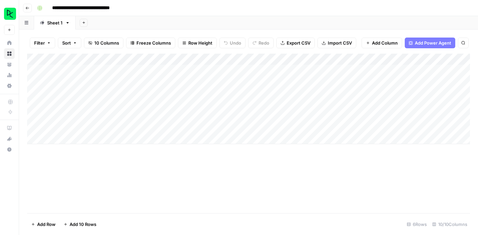
click at [76, 105] on div "Add Column" at bounding box center [248, 99] width 443 height 90
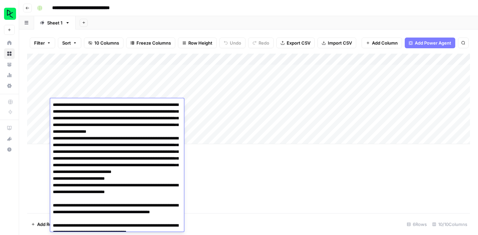
scroll to position [92, 0]
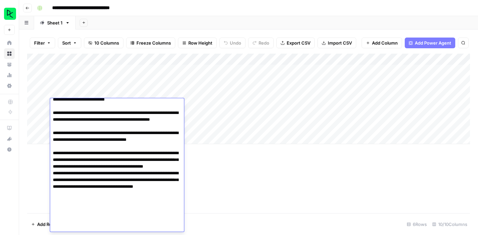
click at [271, 187] on div "Add Column" at bounding box center [248, 133] width 443 height 159
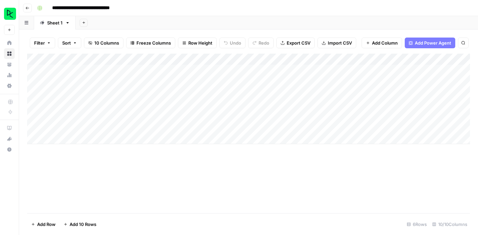
click at [86, 115] on div "Add Column" at bounding box center [248, 99] width 443 height 90
type textarea "**********"
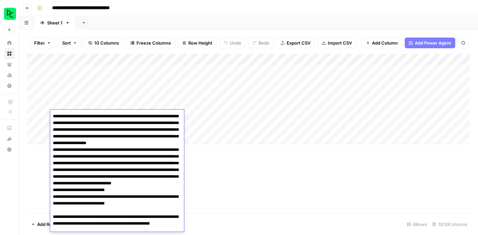
scroll to position [101, 0]
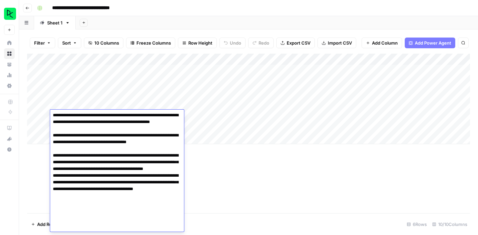
click at [273, 183] on div "Add Column" at bounding box center [248, 133] width 443 height 159
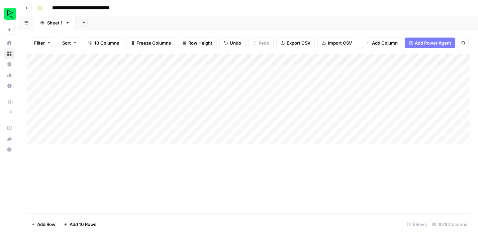
click at [141, 106] on div "Add Column" at bounding box center [248, 99] width 443 height 90
click at [141, 106] on textarea "*********" at bounding box center [163, 104] width 107 height 9
click at [190, 184] on div "Add Column" at bounding box center [248, 133] width 443 height 159
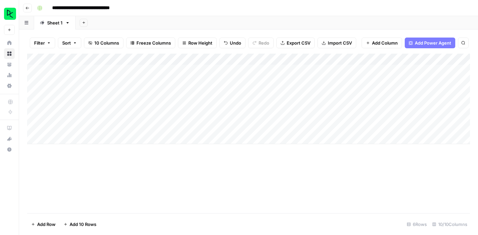
click at [131, 114] on div "Add Column" at bounding box center [248, 99] width 443 height 90
type textarea "*********"
click at [188, 185] on div "Add Column" at bounding box center [248, 133] width 443 height 159
click at [201, 103] on div "Add Column" at bounding box center [248, 99] width 443 height 90
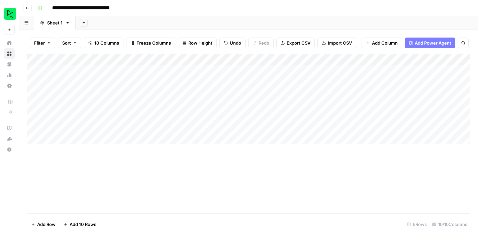
click at [201, 103] on div "Add Column" at bounding box center [248, 99] width 443 height 90
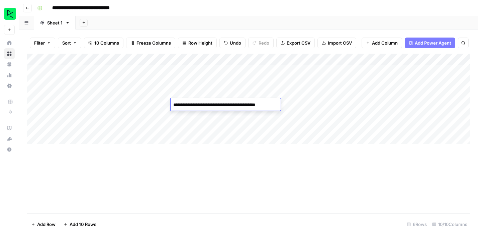
click at [201, 103] on textarea "**********" at bounding box center [225, 104] width 109 height 9
click at [217, 169] on div "Add Column" at bounding box center [248, 133] width 443 height 159
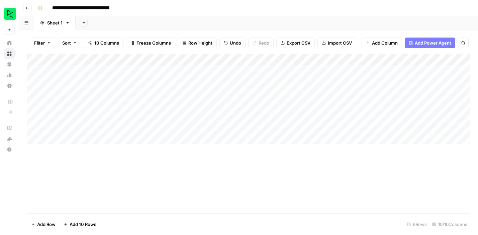
click at [199, 117] on div "Add Column" at bounding box center [248, 99] width 443 height 90
type textarea "**********"
click at [240, 178] on div "Add Column" at bounding box center [248, 133] width 443 height 159
click at [261, 103] on div "Add Column" at bounding box center [248, 99] width 443 height 90
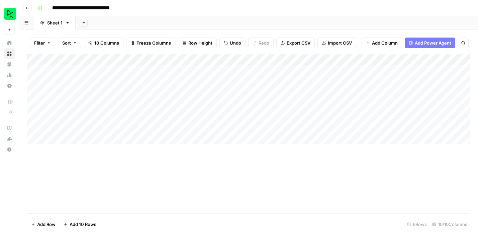
click at [261, 103] on div "Add Column" at bounding box center [248, 99] width 443 height 90
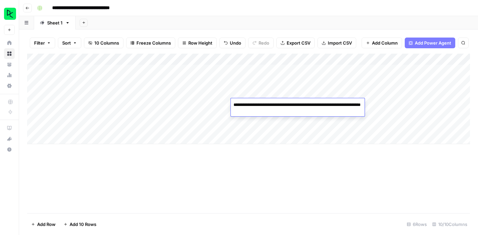
click at [264, 107] on textarea "**********" at bounding box center [298, 108] width 134 height 16
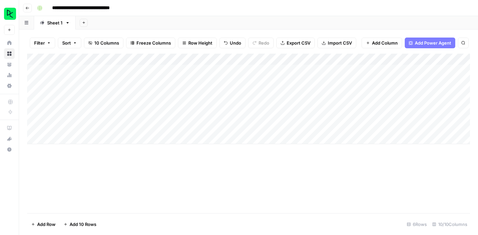
click at [275, 167] on div "Add Column" at bounding box center [248, 133] width 443 height 159
click at [258, 115] on div "Add Column" at bounding box center [248, 99] width 443 height 90
type textarea "**********"
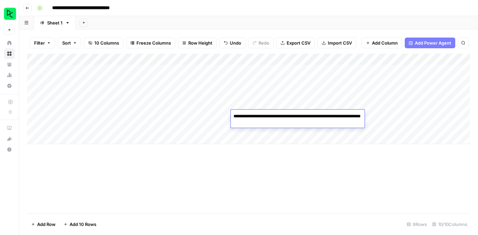
click at [294, 169] on div "Add Column" at bounding box center [248, 133] width 443 height 159
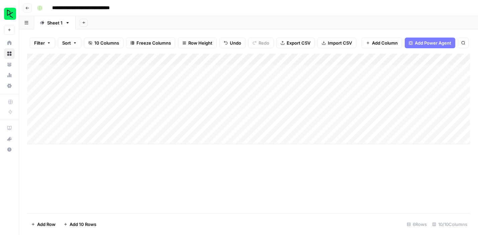
click at [306, 105] on div "Add Column" at bounding box center [248, 99] width 443 height 90
click at [328, 165] on div "Add Column" at bounding box center [248, 133] width 443 height 159
click at [320, 118] on div "Add Column" at bounding box center [248, 99] width 443 height 90
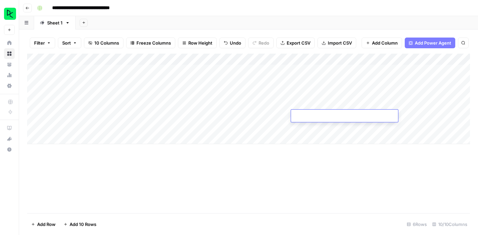
type textarea "**********"
click at [348, 173] on div "Add Column" at bounding box center [248, 133] width 443 height 159
click at [367, 105] on div "Add Column" at bounding box center [248, 99] width 443 height 90
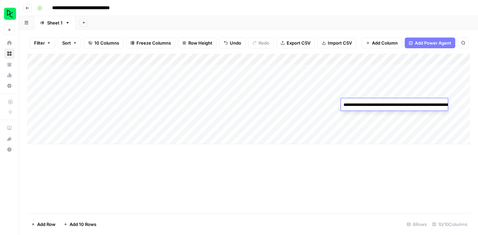
click at [367, 105] on textarea "**********" at bounding box center [408, 108] width 134 height 16
click at [382, 166] on div "Add Column" at bounding box center [248, 133] width 443 height 159
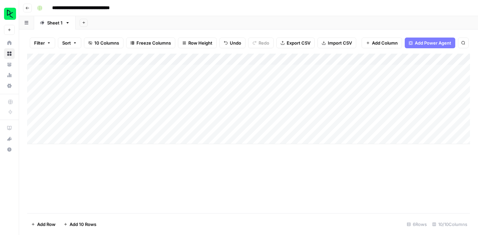
click at [379, 120] on div "Add Column" at bounding box center [248, 99] width 443 height 90
type textarea "**********"
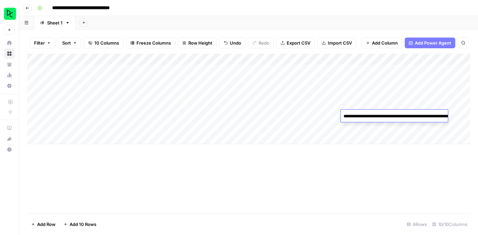
click at [395, 172] on div "Add Column" at bounding box center [248, 133] width 443 height 159
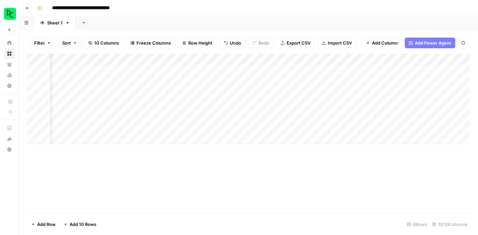
scroll to position [0, 98]
click at [332, 115] on div "Add Column" at bounding box center [248, 99] width 443 height 90
type textarea "**********"
click at [360, 186] on div "Add Column" at bounding box center [248, 133] width 443 height 159
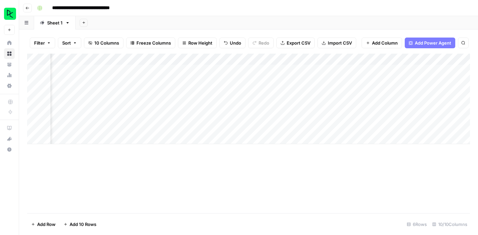
click at [401, 103] on div "Add Column" at bounding box center [248, 99] width 443 height 90
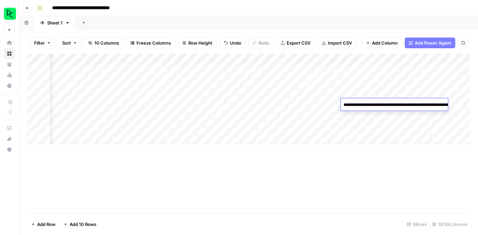
click at [400, 107] on textarea "**********" at bounding box center [408, 108] width 134 height 16
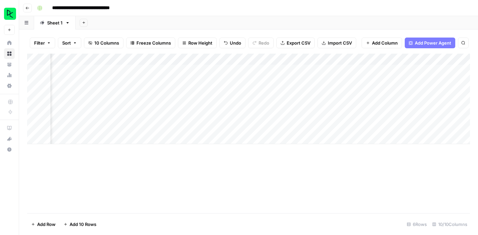
click at [401, 177] on div "Add Column" at bounding box center [248, 133] width 443 height 159
click at [400, 118] on div "Add Column" at bounding box center [248, 99] width 443 height 90
type textarea "**********"
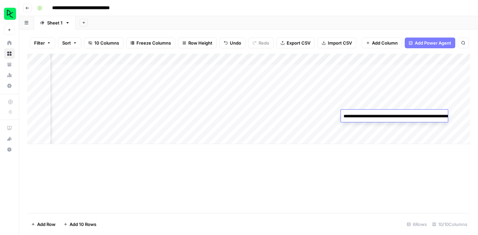
click at [407, 180] on div "Add Column" at bounding box center [248, 133] width 443 height 159
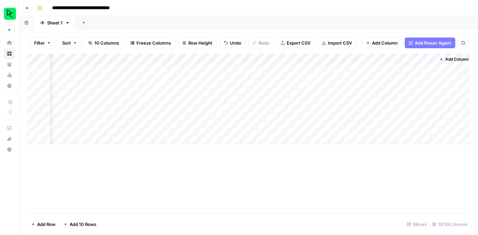
scroll to position [0, 220]
click at [326, 114] on div "Add Column" at bounding box center [248, 99] width 443 height 90
click at [397, 116] on div "Add Column" at bounding box center [248, 99] width 443 height 90
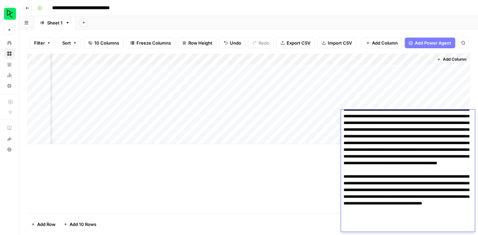
scroll to position [10, 0]
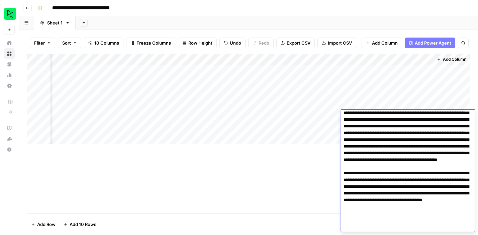
click at [313, 177] on div "Add Column" at bounding box center [248, 133] width 443 height 159
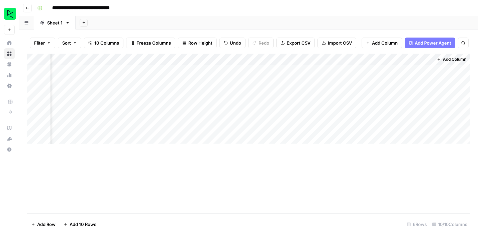
scroll to position [0, 0]
click at [73, 113] on div "Add Column" at bounding box center [248, 99] width 443 height 90
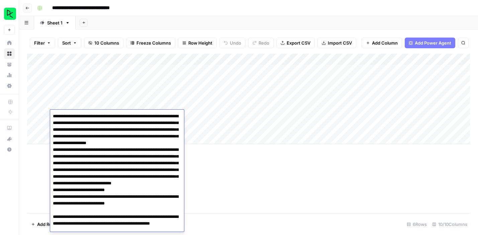
scroll to position [104, 0]
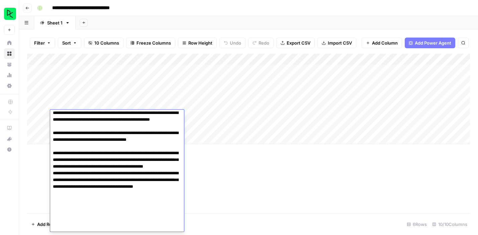
click at [240, 177] on div "Add Column" at bounding box center [248, 133] width 443 height 159
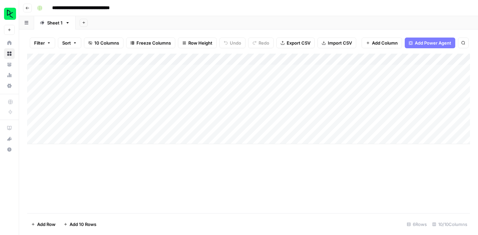
click at [80, 125] on div "Add Column" at bounding box center [248, 99] width 443 height 90
type textarea "**********"
click at [260, 208] on div "Add Column" at bounding box center [248, 133] width 443 height 159
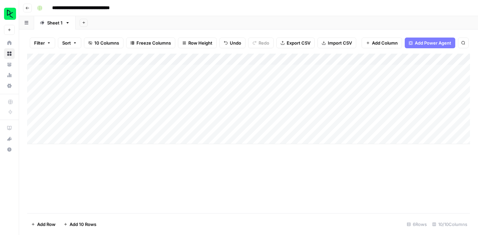
click at [129, 116] on div "Add Column" at bounding box center [248, 99] width 443 height 90
click at [171, 168] on div "Add Column" at bounding box center [248, 133] width 443 height 159
click at [142, 128] on div "Add Column" at bounding box center [248, 99] width 443 height 90
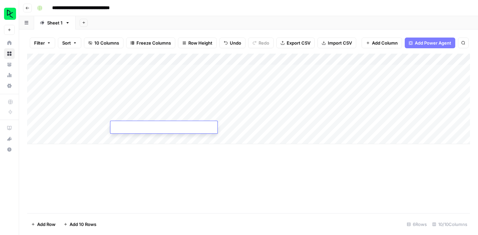
click at [142, 128] on textarea at bounding box center [163, 127] width 107 height 9
type textarea "*********"
click at [182, 182] on div "Add Column" at bounding box center [248, 133] width 443 height 159
click at [195, 116] on div "Add Column" at bounding box center [248, 99] width 443 height 90
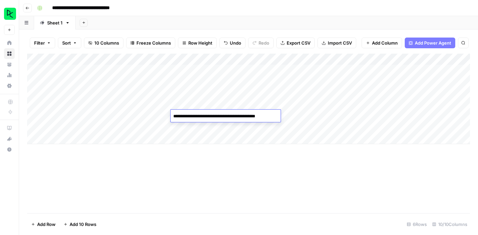
click at [195, 116] on textarea "**********" at bounding box center [225, 115] width 109 height 9
click at [223, 175] on div "Add Column" at bounding box center [248, 133] width 443 height 159
click at [195, 127] on div "Add Column" at bounding box center [248, 99] width 443 height 90
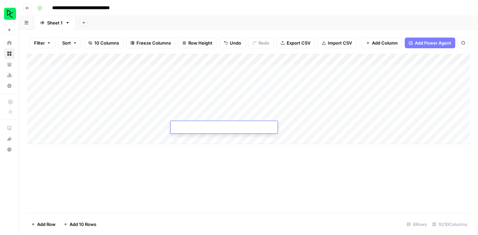
type textarea "**********"
click at [241, 178] on div "Add Column" at bounding box center [248, 133] width 443 height 159
click at [254, 115] on div "Add Column" at bounding box center [248, 99] width 443 height 90
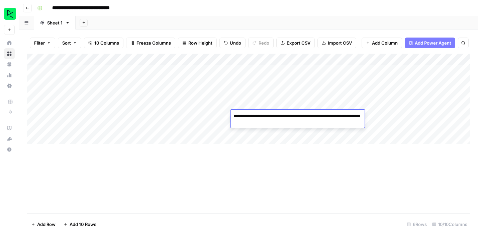
click at [254, 115] on textarea "**********" at bounding box center [298, 119] width 134 height 16
click at [274, 176] on div "Add Column" at bounding box center [248, 133] width 443 height 159
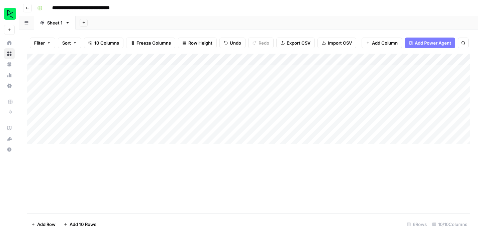
click at [253, 124] on div "Add Column" at bounding box center [248, 99] width 443 height 90
click at [253, 124] on textarea at bounding box center [284, 127] width 107 height 9
type textarea "**********"
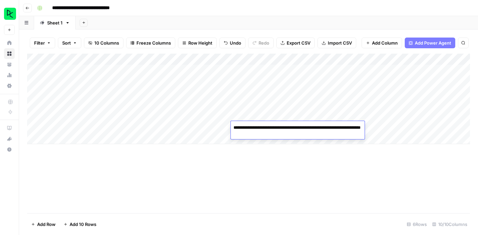
click at [292, 189] on div "Add Column" at bounding box center [248, 133] width 443 height 159
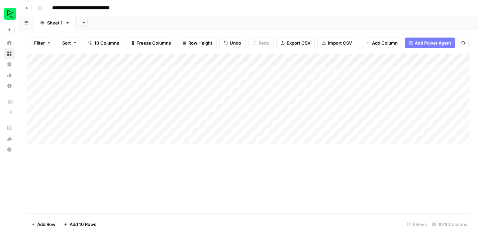
click at [318, 118] on div "Add Column" at bounding box center [248, 99] width 443 height 90
click at [329, 175] on div "Add Column" at bounding box center [248, 133] width 443 height 159
click at [317, 125] on div "Add Column" at bounding box center [248, 99] width 443 height 90
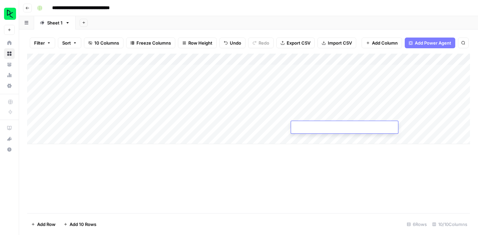
type textarea "**********"
click at [345, 184] on div "Add Column" at bounding box center [248, 133] width 443 height 159
click at [298, 116] on div "Add Column" at bounding box center [248, 99] width 443 height 90
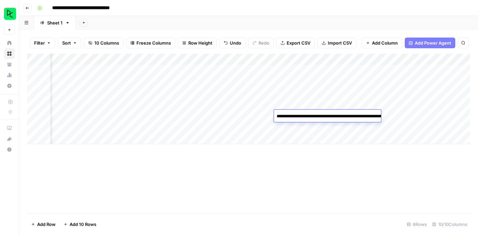
click at [298, 116] on textarea "**********" at bounding box center [341, 119] width 134 height 16
click at [318, 181] on div "Add Column" at bounding box center [248, 133] width 443 height 159
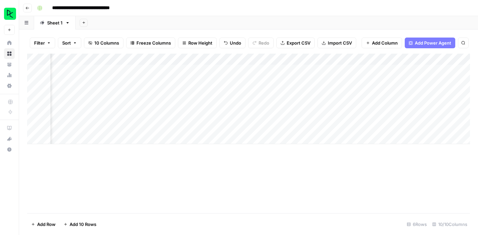
click at [299, 127] on div "Add Column" at bounding box center [248, 99] width 443 height 90
type textarea "**********"
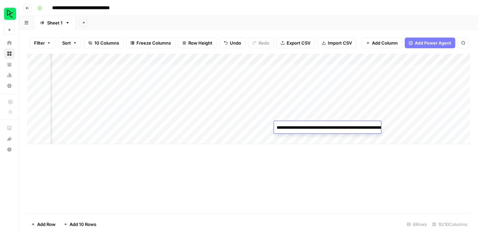
click at [320, 170] on div "Add Column" at bounding box center [248, 133] width 443 height 159
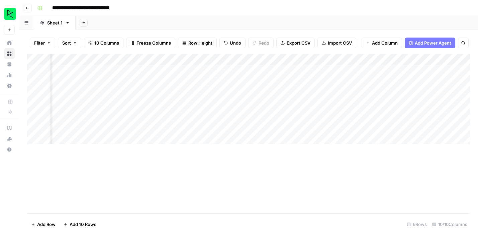
click at [353, 114] on div "Add Column" at bounding box center [248, 99] width 443 height 90
click at [353, 114] on textarea "**********" at bounding box center [401, 119] width 134 height 16
click at [365, 171] on div "Add Column" at bounding box center [248, 133] width 443 height 159
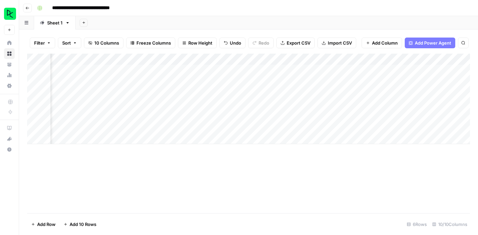
click at [358, 126] on div "Add Column" at bounding box center [248, 99] width 443 height 90
type textarea "**********"
click at [388, 183] on div "Add Column" at bounding box center [248, 133] width 443 height 159
click at [422, 115] on div "Add Column" at bounding box center [248, 99] width 443 height 90
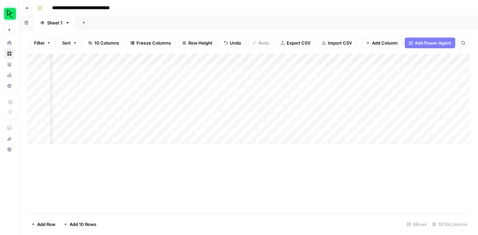
click at [422, 115] on div "Add Column" at bounding box center [248, 99] width 443 height 90
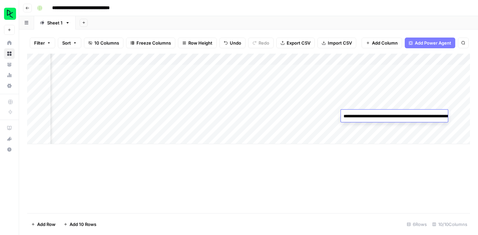
click at [422, 115] on textarea "**********" at bounding box center [408, 119] width 134 height 16
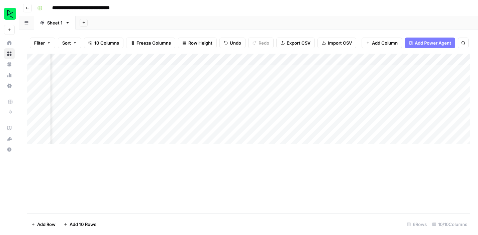
click at [428, 176] on div "Add Column" at bounding box center [248, 133] width 443 height 159
click at [421, 124] on div "Add Column" at bounding box center [248, 99] width 443 height 90
type textarea "**********"
click at [407, 174] on div "Add Column" at bounding box center [248, 133] width 443 height 159
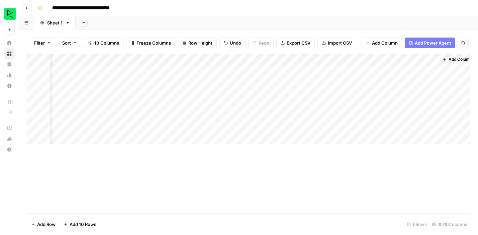
scroll to position [0, 220]
click at [342, 125] on div "Add Column" at bounding box center [248, 99] width 443 height 90
click at [396, 127] on div "Add Column" at bounding box center [248, 99] width 443 height 90
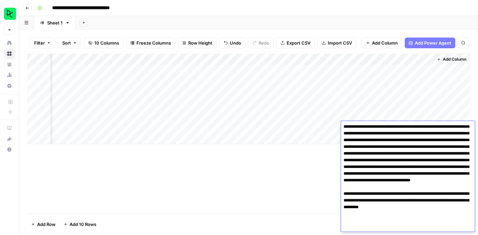
scroll to position [15, 0]
click at [297, 181] on div "Add Column" at bounding box center [248, 133] width 443 height 159
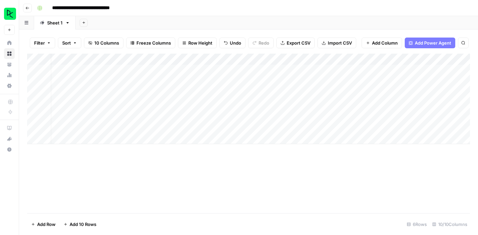
scroll to position [0, 0]
click at [27, 7] on icon "button" at bounding box center [27, 8] width 3 height 3
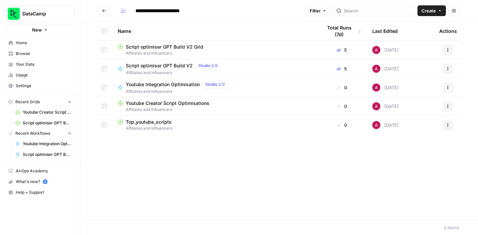
click at [160, 87] on span "Youtube Integration Optimisation" at bounding box center [163, 84] width 74 height 7
type input "**********"
click at [154, 105] on span "Youtube Creator Script Optimisations" at bounding box center [168, 103] width 84 height 7
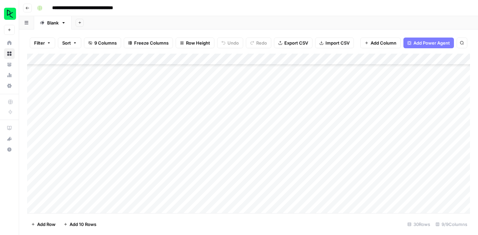
scroll to position [204, 0]
click at [91, 195] on div "Add Column" at bounding box center [248, 133] width 443 height 159
type textarea "**********"
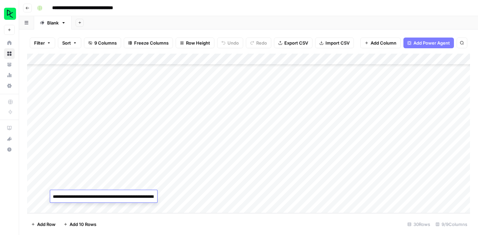
scroll to position [222, 0]
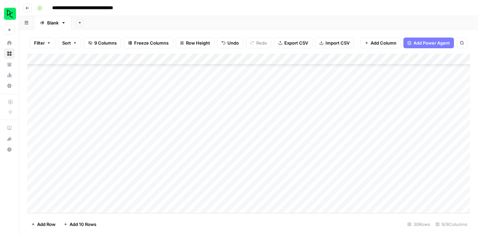
click at [229, 224] on footer "Add Row Add 10 Rows 30 Rows 9/9 Columns" at bounding box center [248, 224] width 443 height 22
click at [161, 193] on div "Add Column" at bounding box center [248, 133] width 443 height 159
type textarea "*********"
click at [220, 195] on div "Add Column" at bounding box center [248, 133] width 443 height 159
click at [220, 195] on textarea at bounding box center [247, 196] width 107 height 9
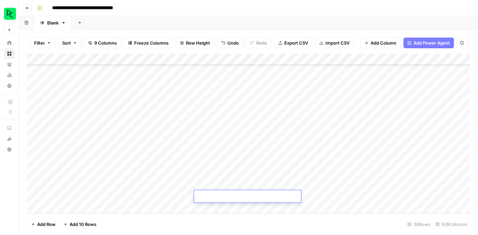
type textarea "**********"
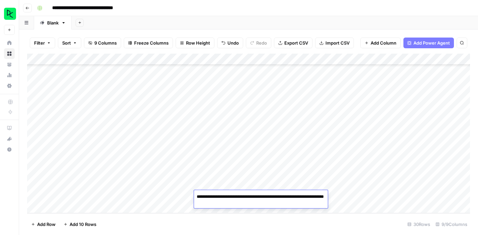
click at [246, 223] on footer "Add Row Add 10 Rows 30 Rows 9/9 Columns" at bounding box center [248, 224] width 443 height 22
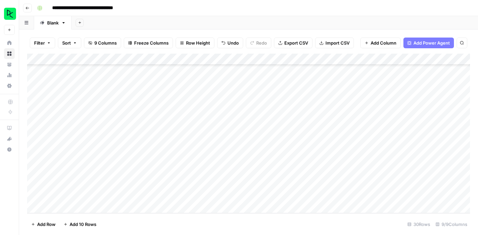
click at [223, 196] on div "Add Column" at bounding box center [248, 133] width 443 height 159
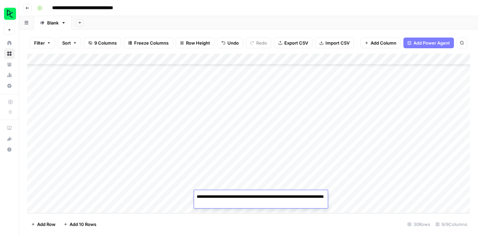
click at [223, 196] on textarea "**********" at bounding box center [261, 200] width 134 height 16
type textarea "**********"
click at [233, 223] on footer "Add Row Add 10 Rows 30 Rows 9/9 Columns" at bounding box center [248, 224] width 443 height 22
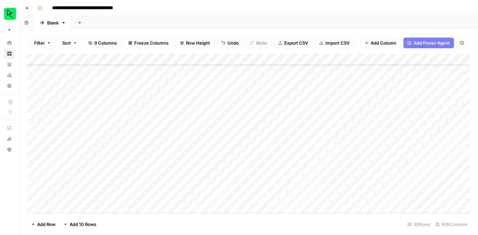
click at [273, 184] on div "Add Column" at bounding box center [248, 133] width 443 height 159
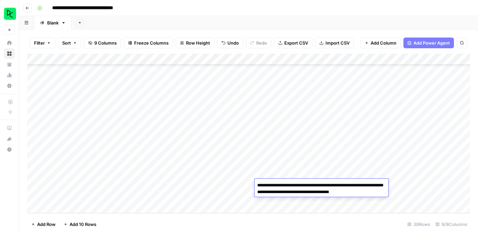
click at [254, 221] on footer "Add Row Add 10 Rows 30 Rows 9/9 Columns" at bounding box center [248, 224] width 443 height 22
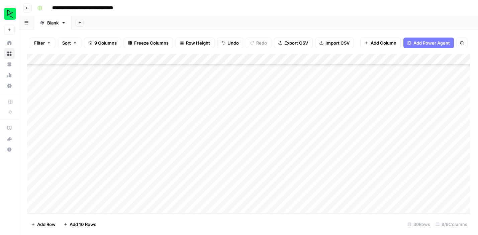
click at [271, 194] on div "Add Column" at bounding box center [248, 133] width 443 height 159
type textarea "**********"
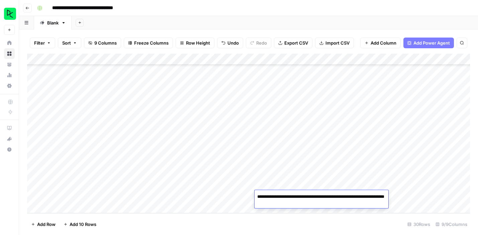
click at [271, 217] on footer "Add Row Add 10 Rows 30 Rows 9/9 Columns" at bounding box center [248, 224] width 443 height 22
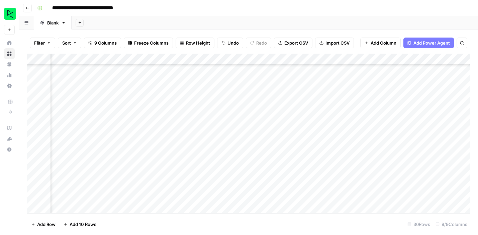
scroll to position [204, 148]
click at [208, 181] on div "Add Column" at bounding box center [248, 133] width 443 height 159
click at [199, 170] on div "Add Column" at bounding box center [248, 133] width 443 height 159
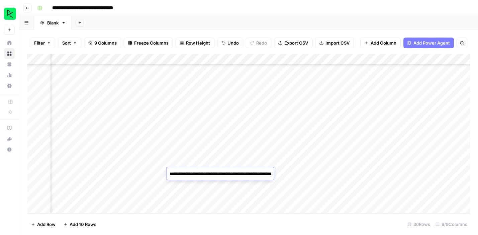
click at [194, 162] on div "Add Column" at bounding box center [248, 133] width 443 height 159
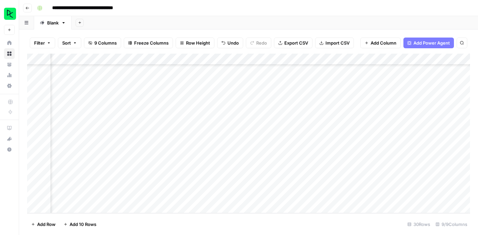
click at [194, 162] on div "Add Column" at bounding box center [248, 133] width 443 height 159
click at [204, 105] on div "Add Column" at bounding box center [248, 133] width 443 height 159
click at [199, 149] on div "Add Column" at bounding box center [248, 133] width 443 height 159
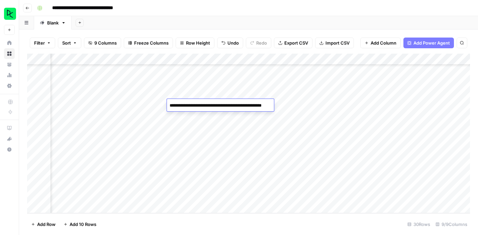
click at [199, 149] on div "Add Column" at bounding box center [248, 133] width 443 height 159
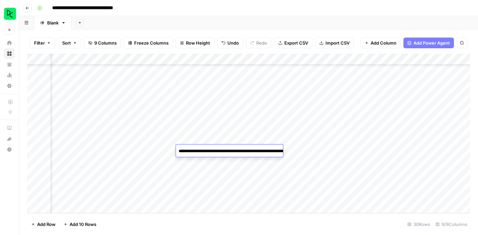
click at [199, 149] on textarea "**********" at bounding box center [243, 154] width 134 height 16
click at [196, 192] on div "Add Column" at bounding box center [248, 133] width 443 height 159
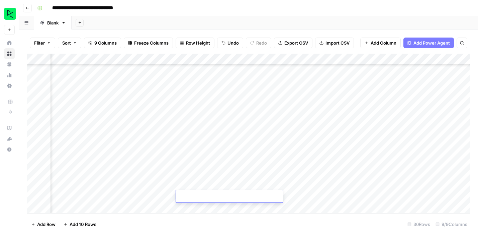
type textarea "**********"
click at [225, 224] on footer "Add Row Add 10 Rows 30 Rows 9/9 Columns" at bounding box center [248, 224] width 443 height 22
click at [322, 151] on div "Add Column" at bounding box center [248, 133] width 443 height 159
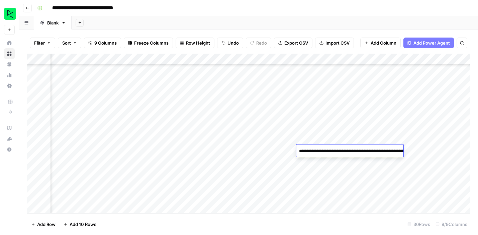
click at [322, 151] on textarea "**********" at bounding box center [363, 154] width 134 height 16
click at [292, 222] on footer "Add Row Add 10 Rows 30 Rows 9/9 Columns" at bounding box center [248, 224] width 443 height 22
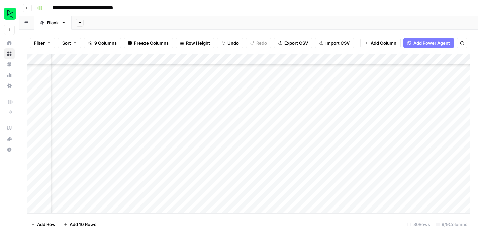
click at [314, 193] on div "Add Column" at bounding box center [248, 133] width 443 height 159
type textarea "**********"
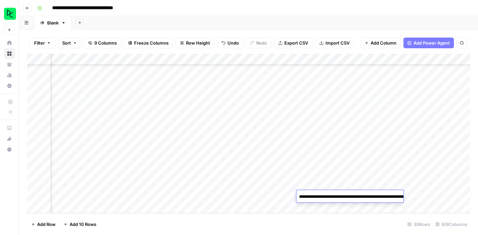
click at [311, 220] on footer "Add Row Add 10 Rows 30 Rows 9/9 Columns" at bounding box center [248, 224] width 443 height 22
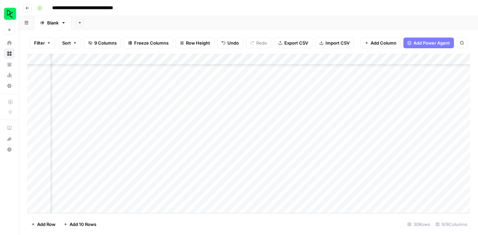
click at [377, 195] on div "Add Column" at bounding box center [248, 133] width 443 height 159
click at [396, 194] on div "Add Column" at bounding box center [248, 133] width 443 height 159
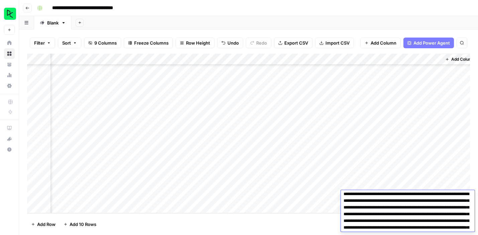
scroll to position [4, 0]
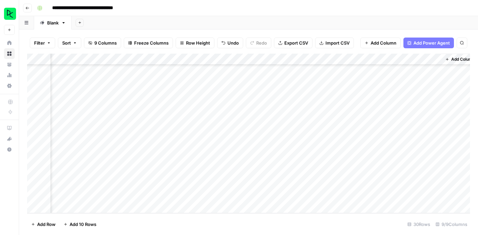
click at [246, 217] on footer "Add Row Add 10 Rows 30 Rows 9/9 Columns" at bounding box center [248, 224] width 443 height 22
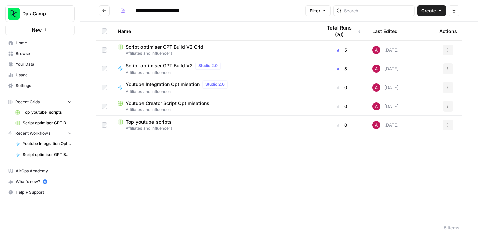
click at [171, 51] on span "Affiliates and Influencers" at bounding box center [215, 53] width 194 height 6
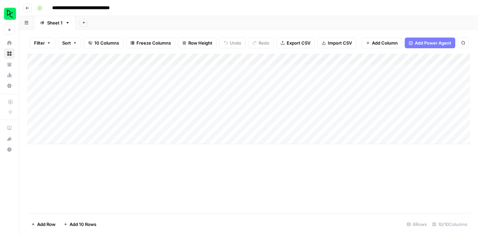
click at [258, 129] on div "Add Column" at bounding box center [248, 99] width 443 height 90
click at [250, 126] on div "Add Column" at bounding box center [248, 99] width 443 height 90
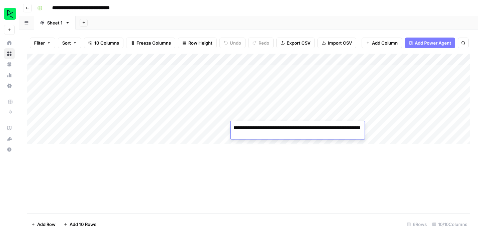
click at [254, 128] on textarea "**********" at bounding box center [298, 131] width 134 height 16
click at [208, 126] on div "Add Column" at bounding box center [248, 99] width 443 height 90
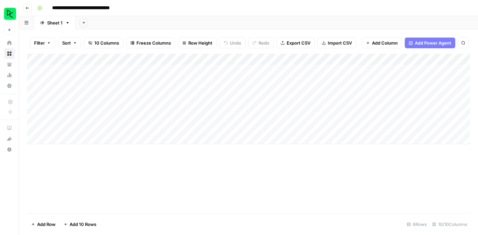
click at [208, 126] on div "Add Column" at bounding box center [248, 99] width 443 height 90
click at [208, 126] on textarea "**********" at bounding box center [225, 127] width 109 height 9
click at [254, 164] on div "Add Column" at bounding box center [248, 133] width 443 height 159
click at [255, 127] on div "Add Column" at bounding box center [248, 99] width 443 height 90
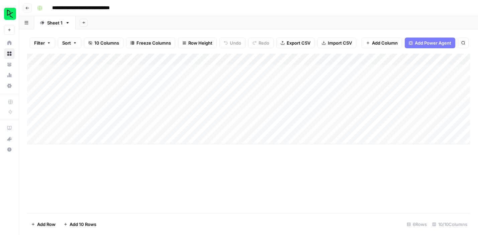
click at [255, 127] on div "Add Column" at bounding box center [248, 99] width 443 height 90
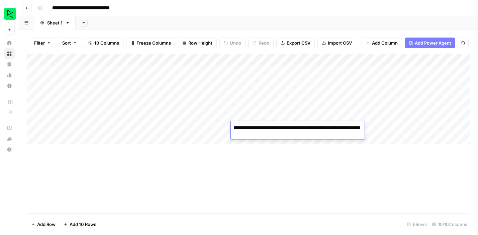
click at [255, 127] on textarea "**********" at bounding box center [298, 131] width 134 height 16
